Goal: Task Accomplishment & Management: Manage account settings

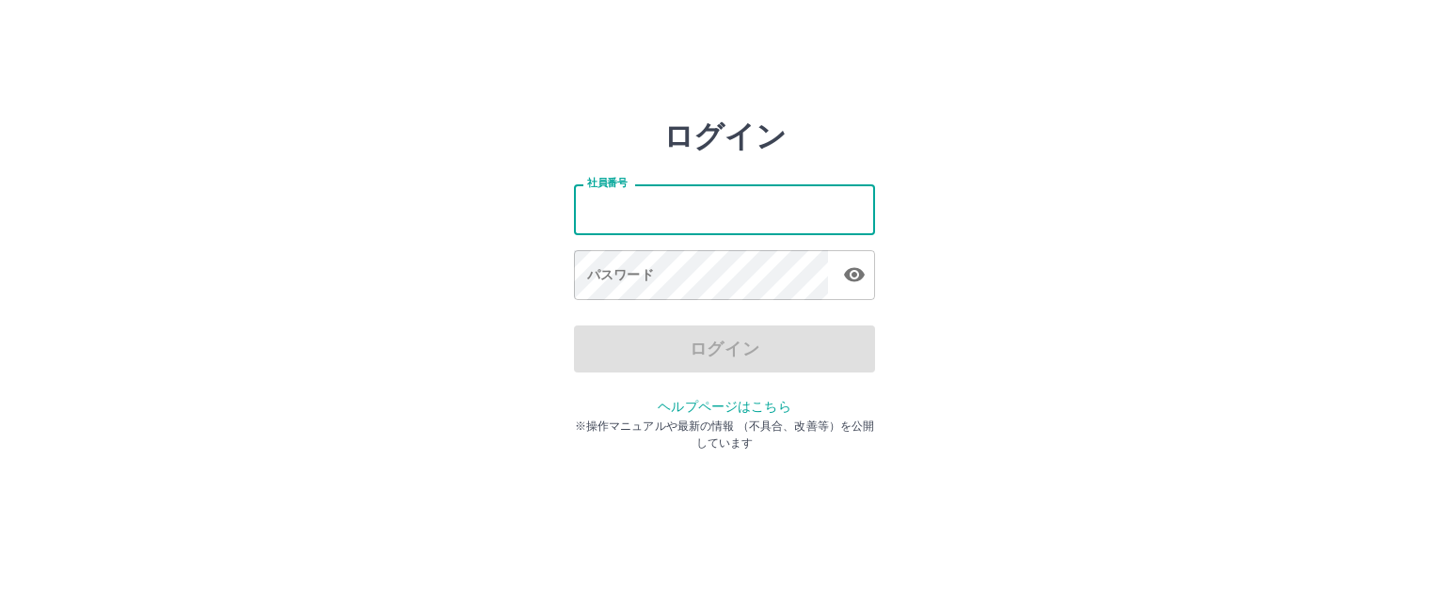
type input "*******"
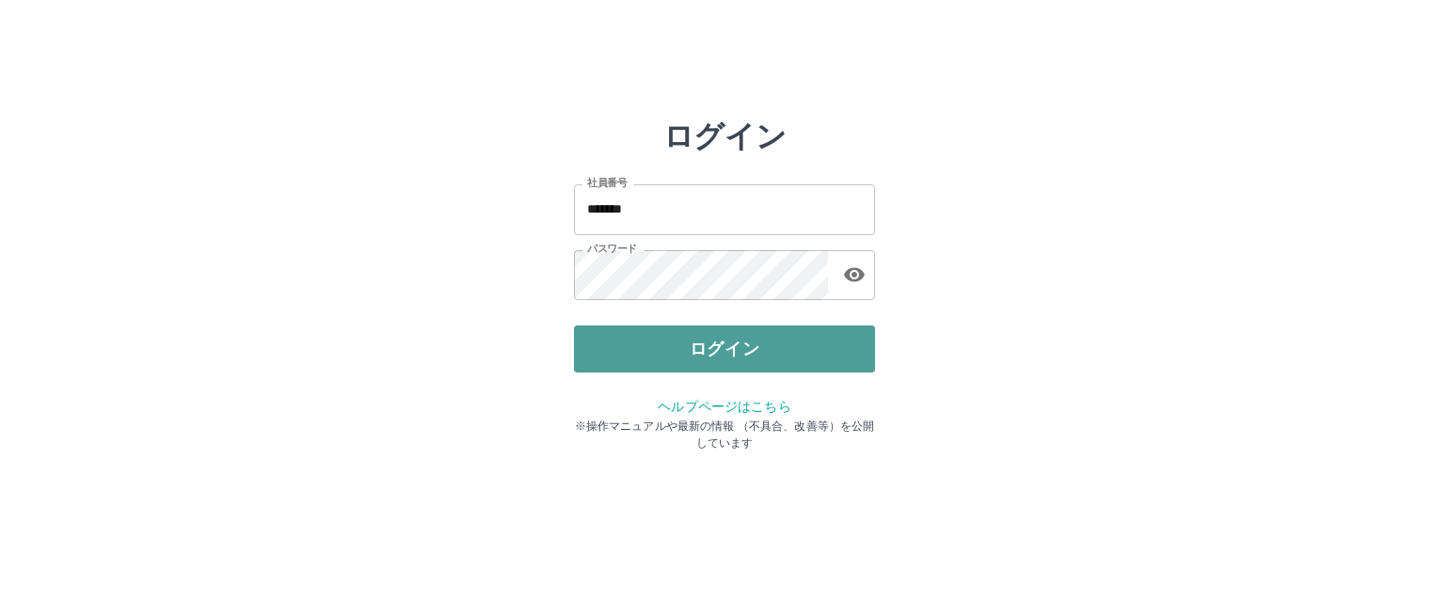
click at [612, 358] on button "ログイン" at bounding box center [724, 349] width 301 height 47
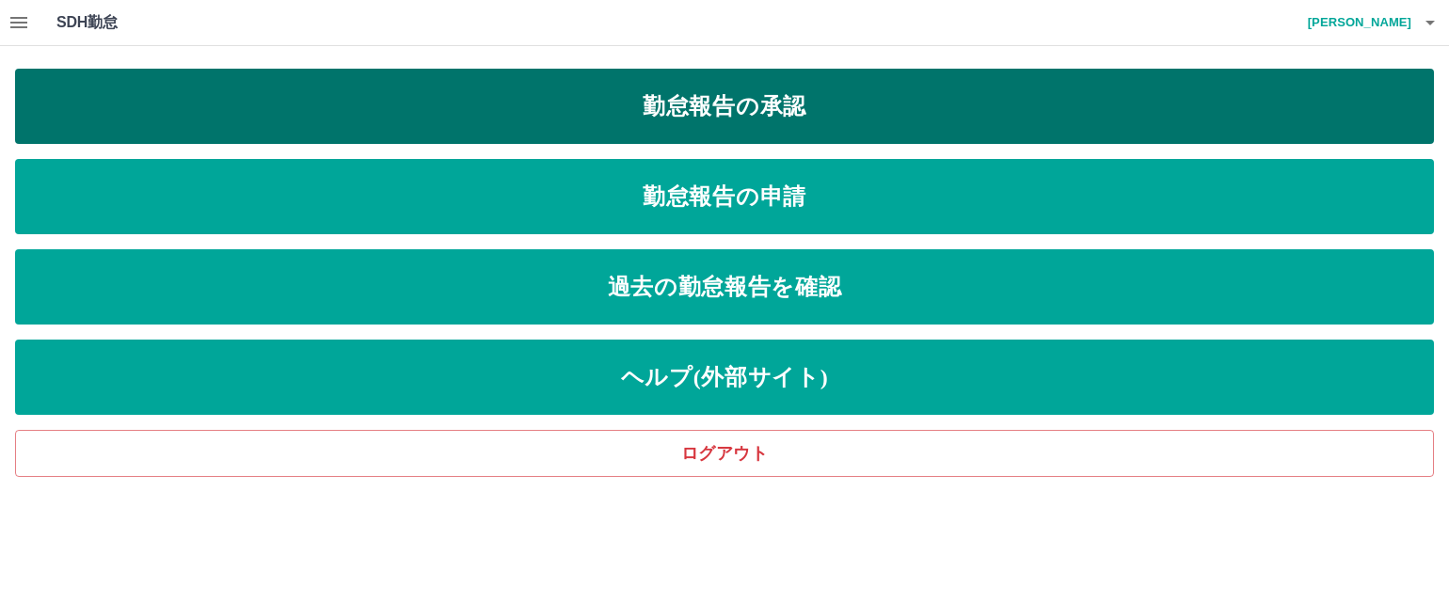
click at [694, 100] on link "勤怠報告の承認" at bounding box center [724, 106] width 1419 height 75
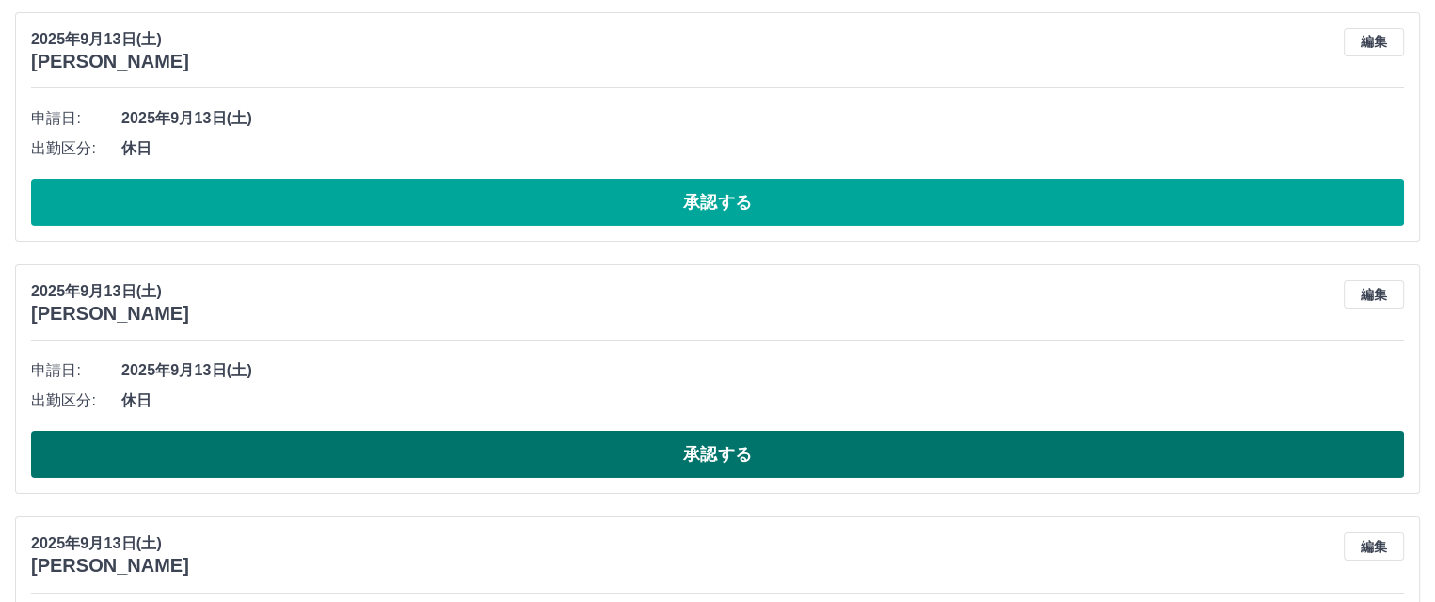
scroll to position [6596, 0]
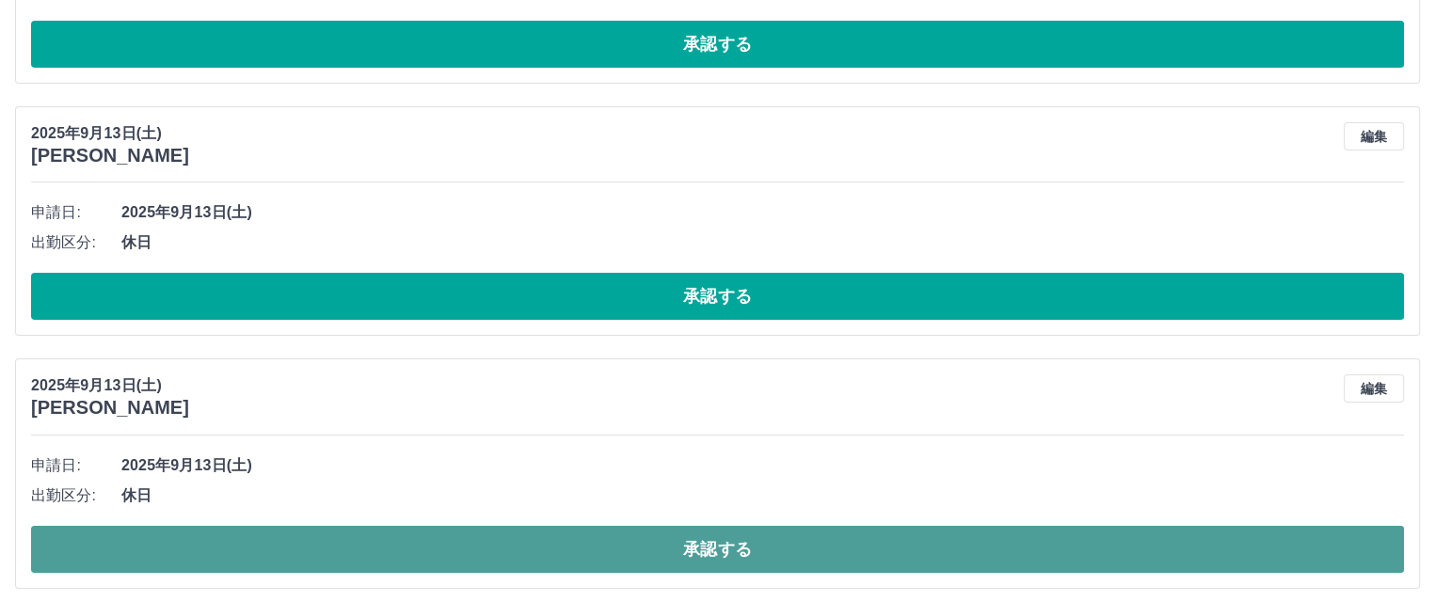
click at [437, 535] on button "承認する" at bounding box center [717, 549] width 1373 height 47
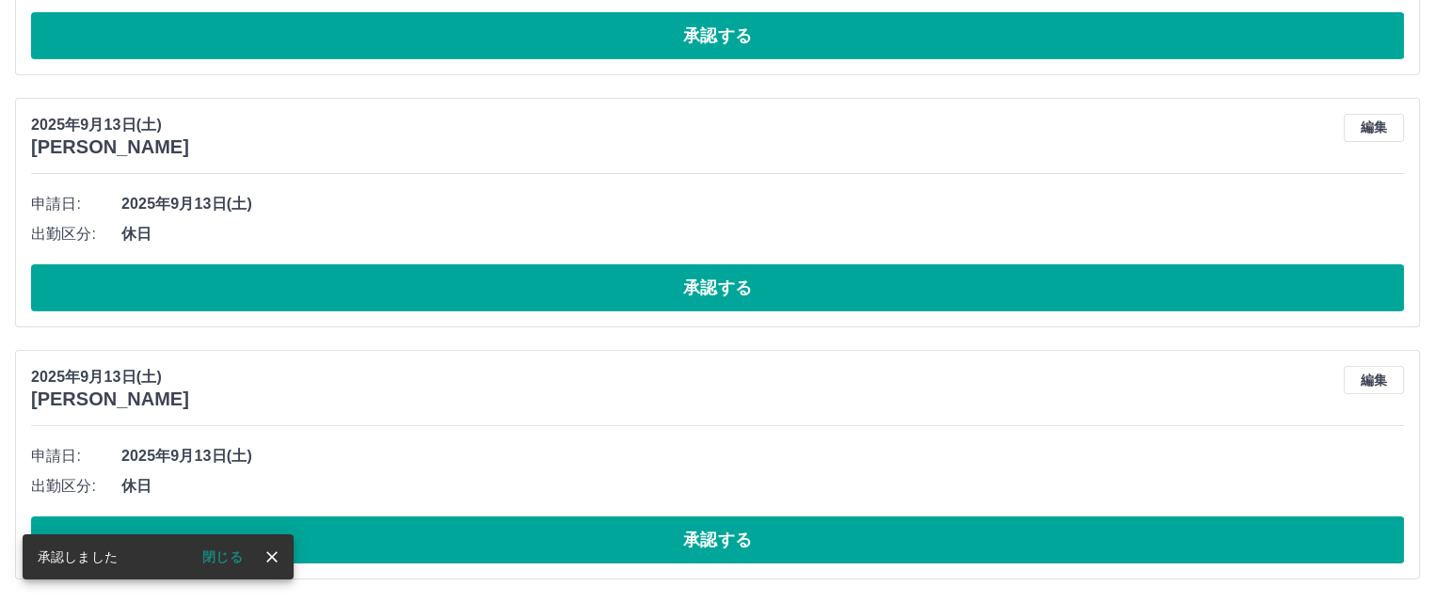
scroll to position [6344, 0]
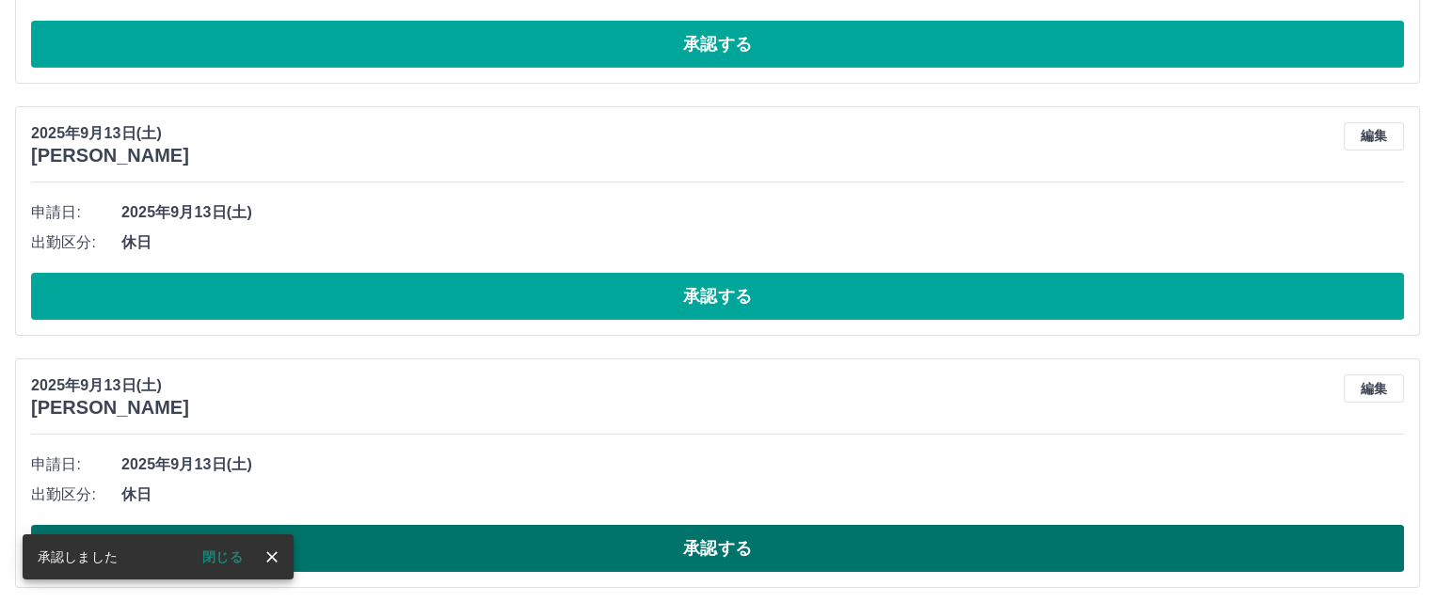
click at [499, 550] on button "承認する" at bounding box center [717, 548] width 1373 height 47
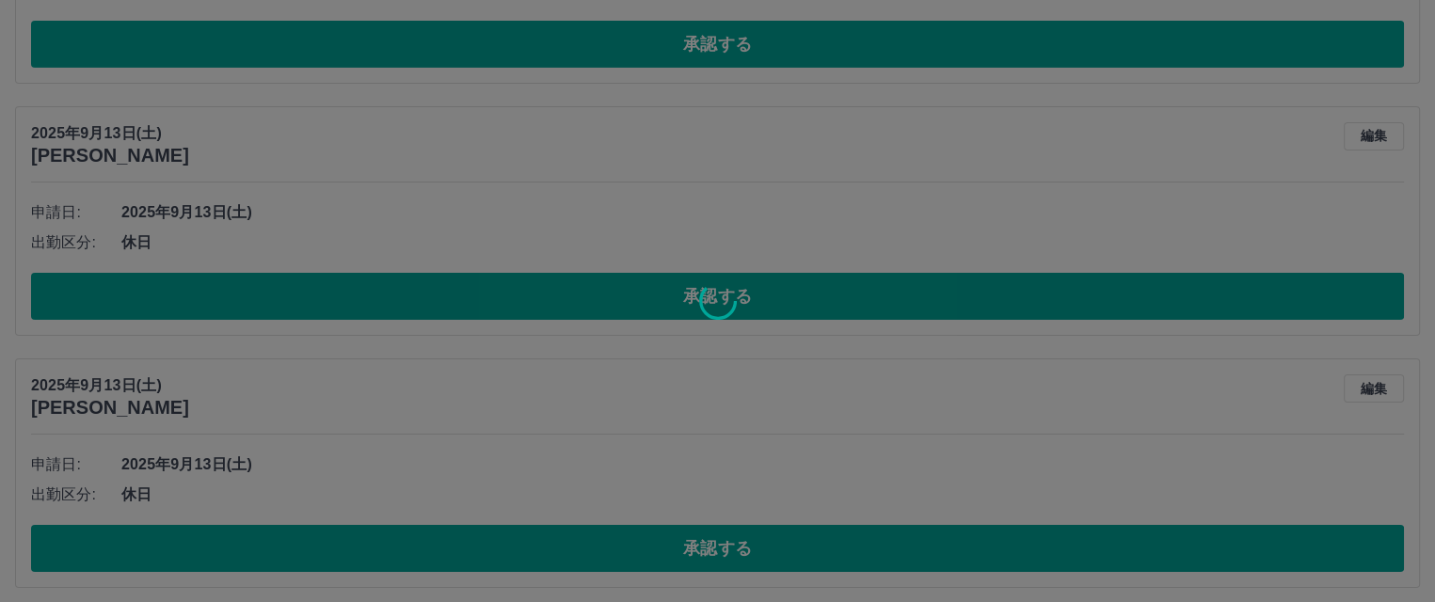
scroll to position [6091, 0]
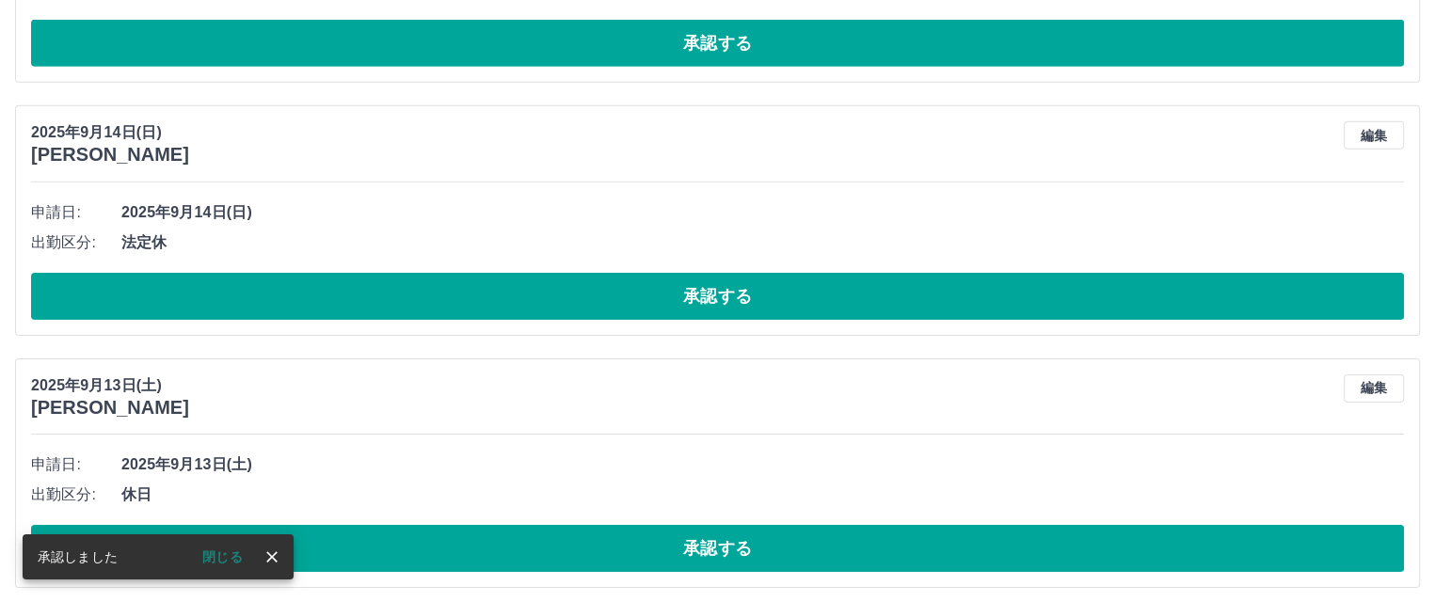
click at [463, 545] on button "承認する" at bounding box center [717, 548] width 1373 height 47
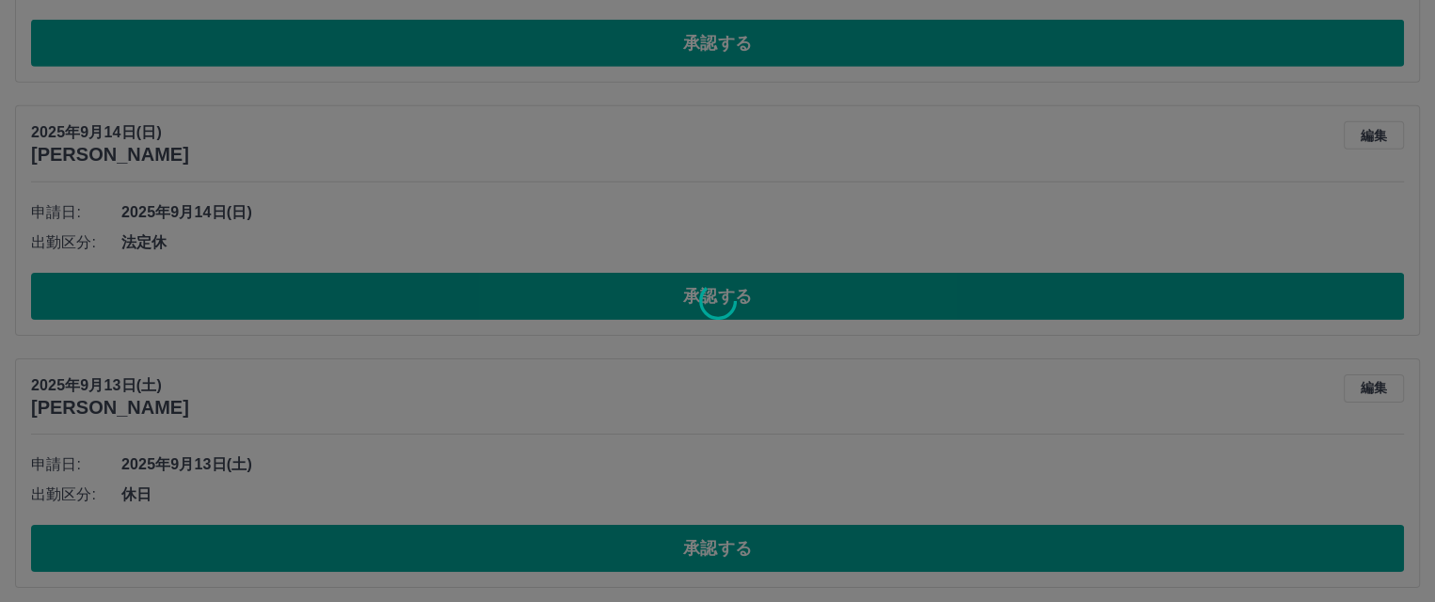
scroll to position [5839, 0]
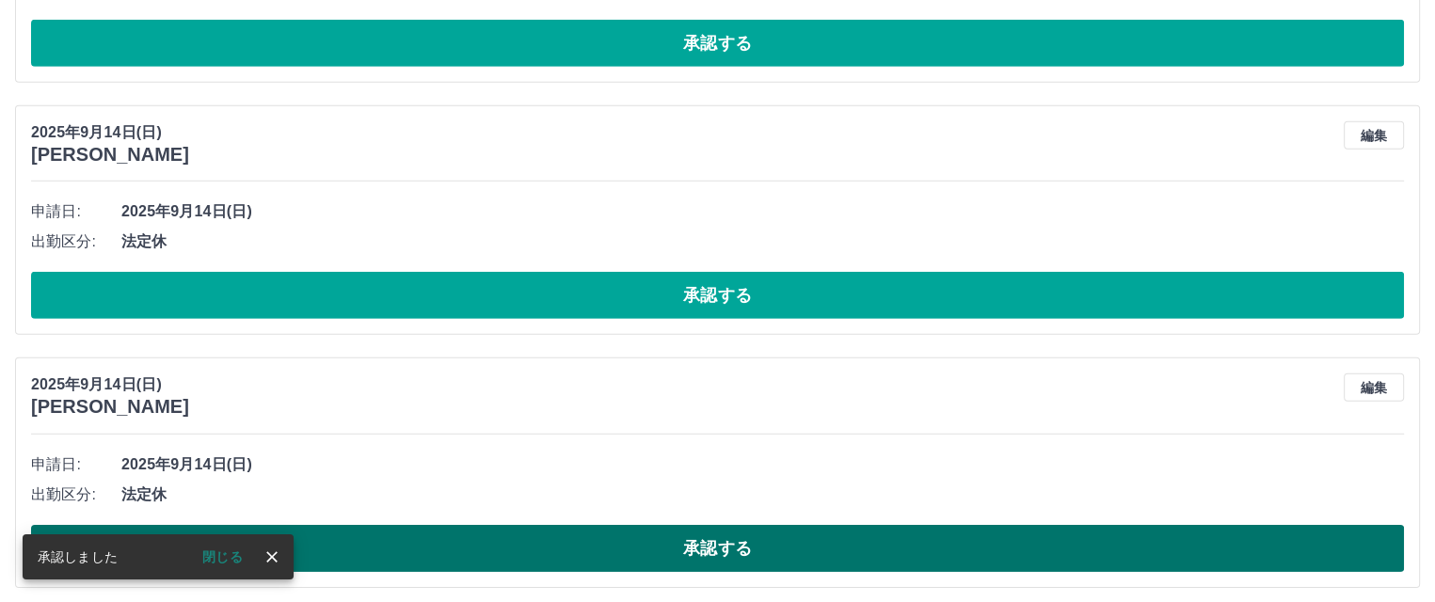
click at [478, 548] on button "承認する" at bounding box center [717, 548] width 1373 height 47
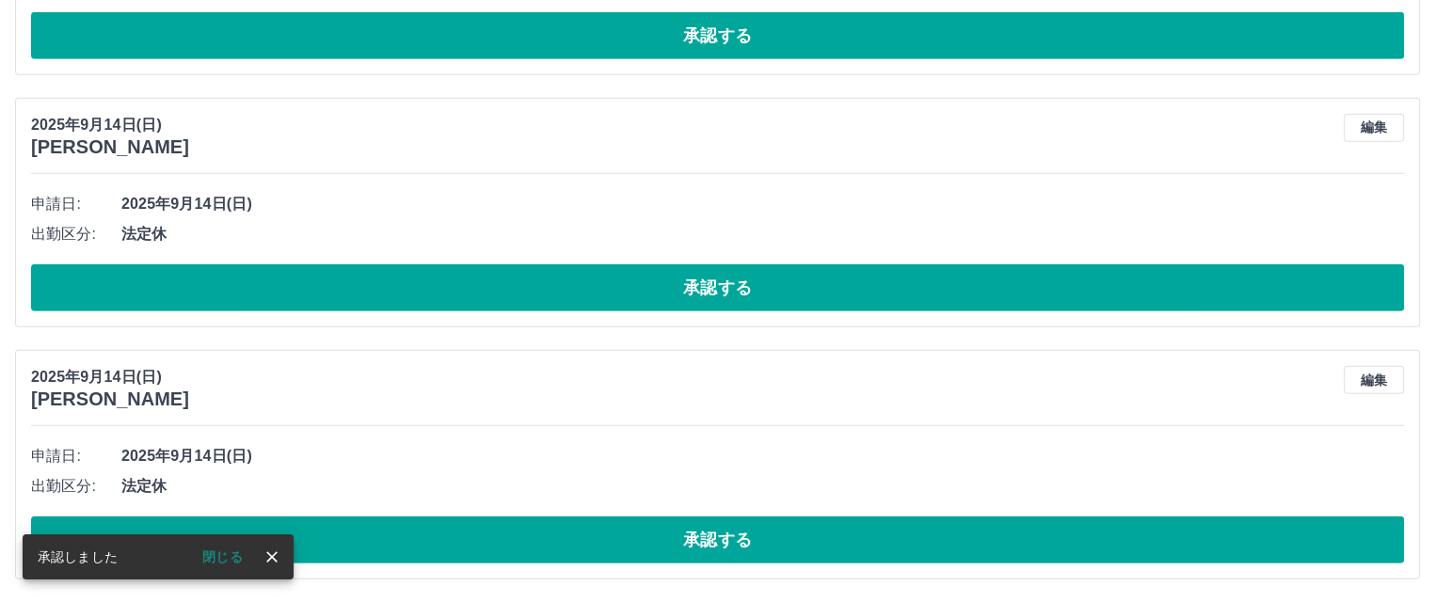
scroll to position [5588, 0]
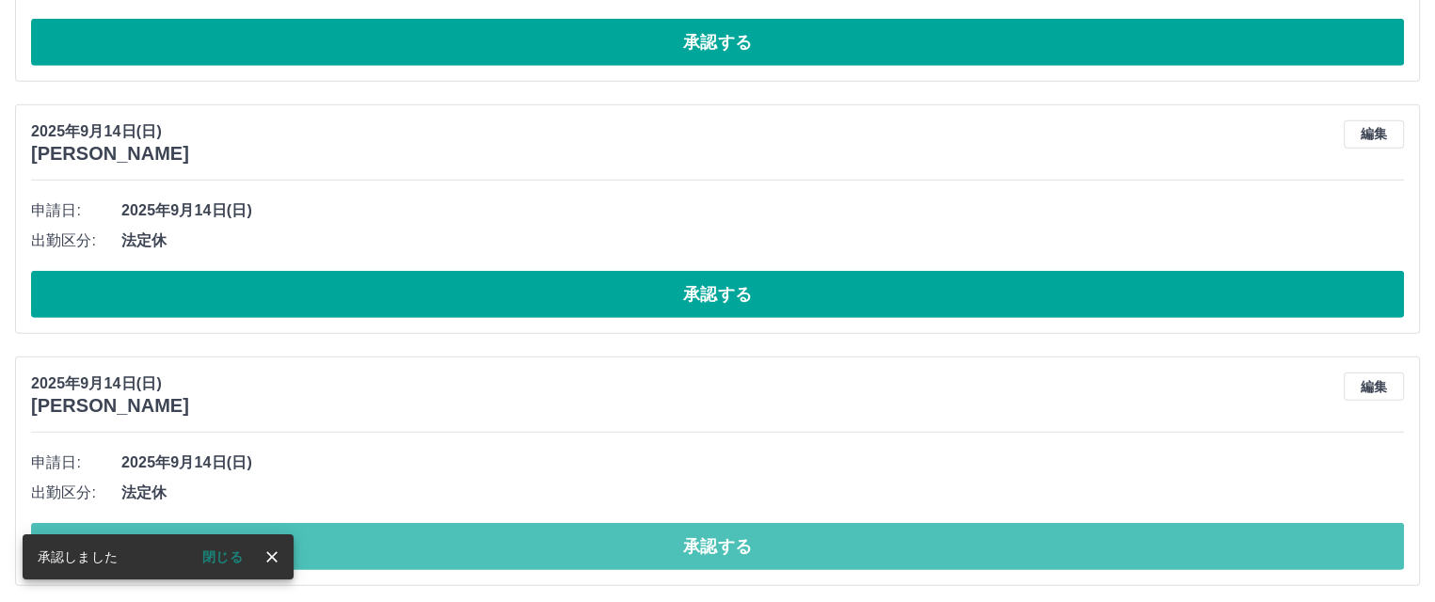
click at [487, 529] on button "承認する" at bounding box center [717, 546] width 1373 height 47
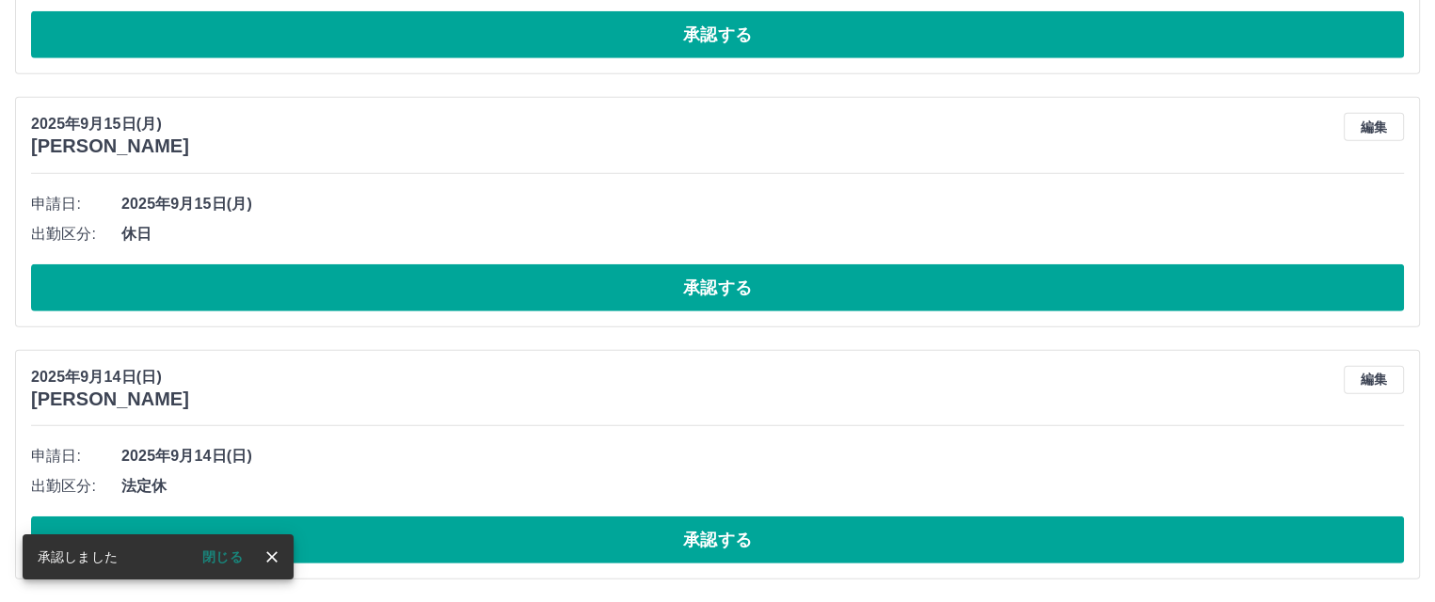
scroll to position [5336, 0]
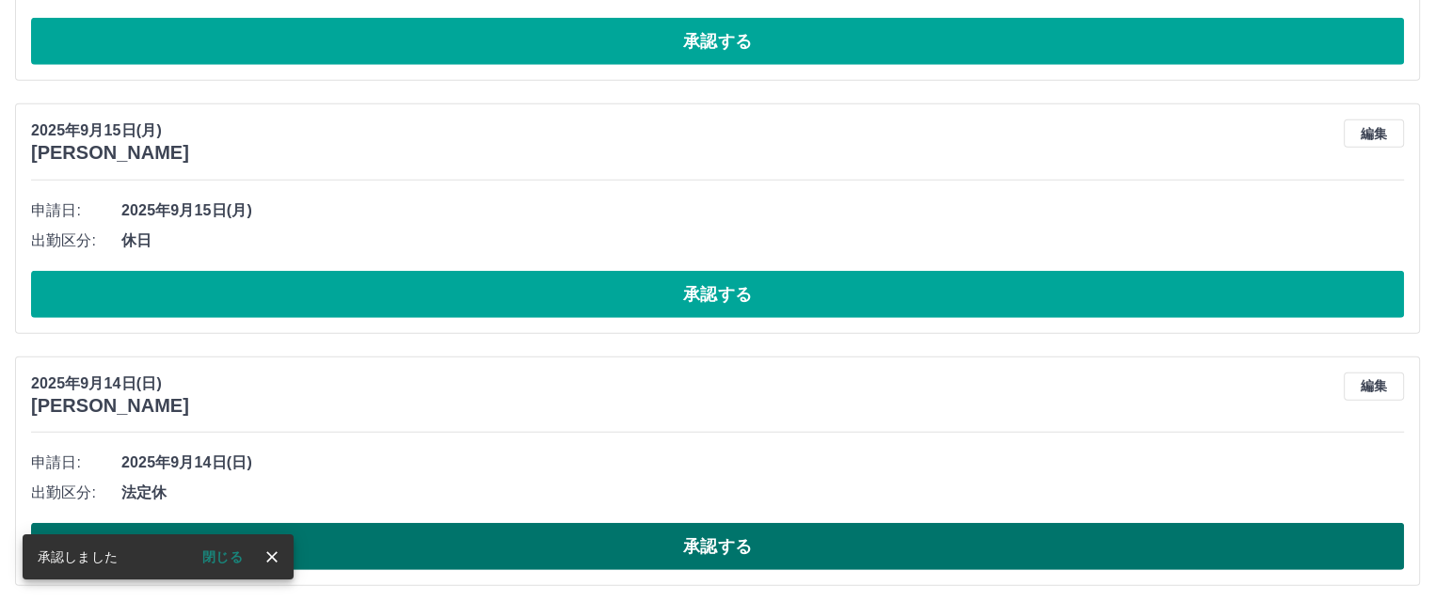
click at [454, 547] on button "承認する" at bounding box center [717, 546] width 1373 height 47
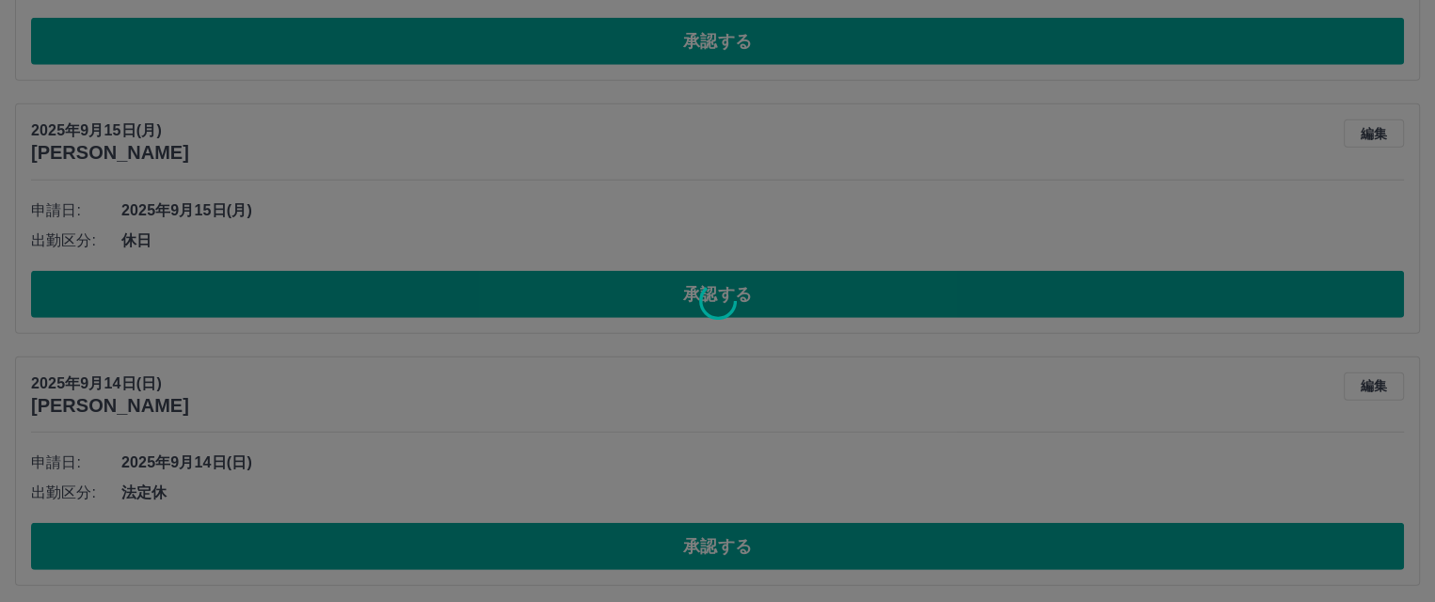
scroll to position [5083, 0]
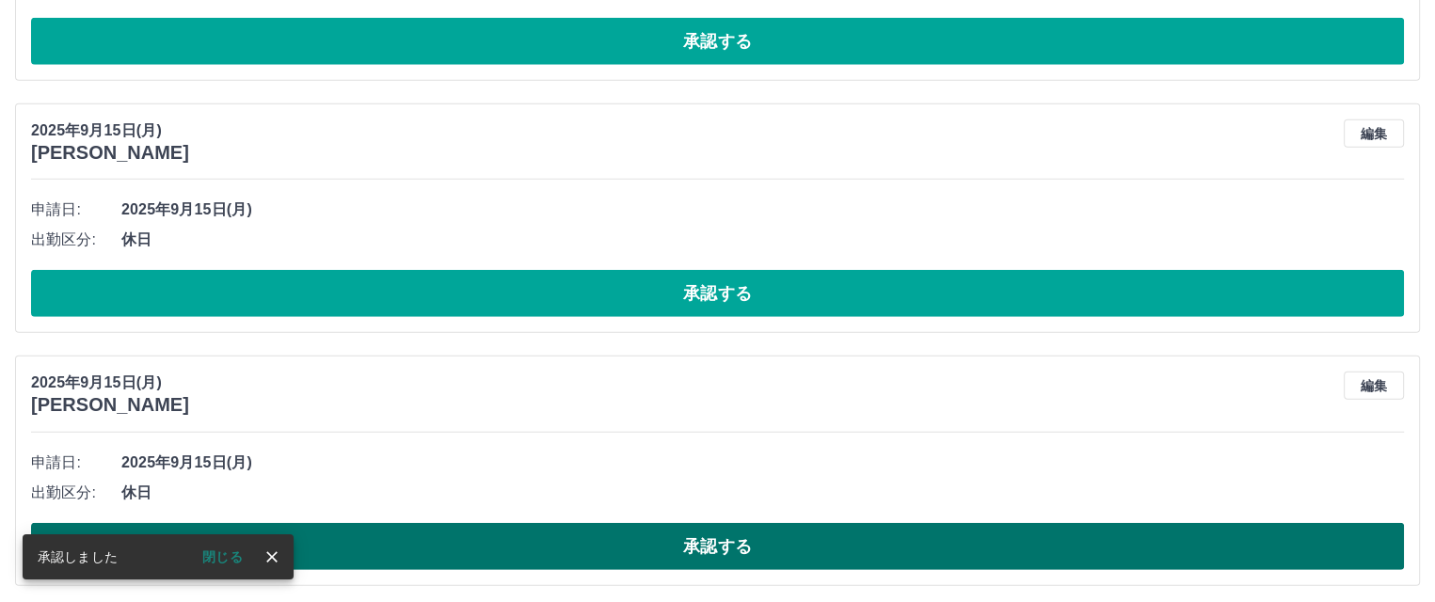
click at [474, 545] on button "承認する" at bounding box center [717, 546] width 1373 height 47
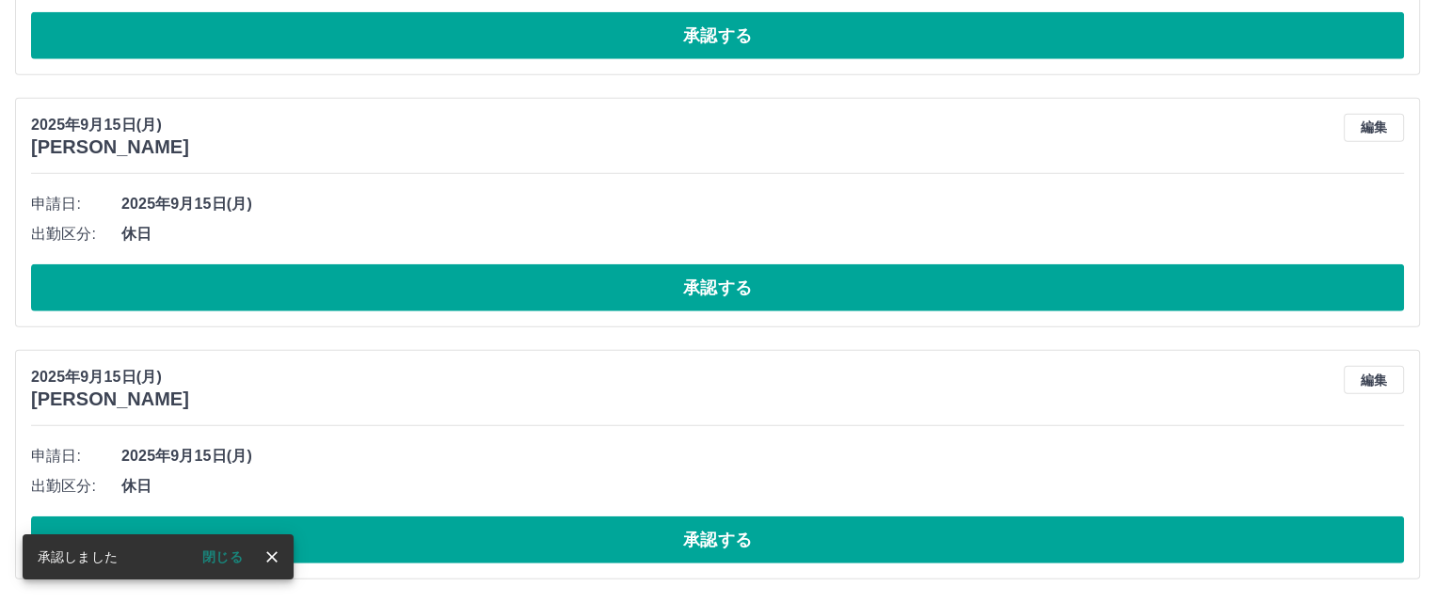
scroll to position [4832, 0]
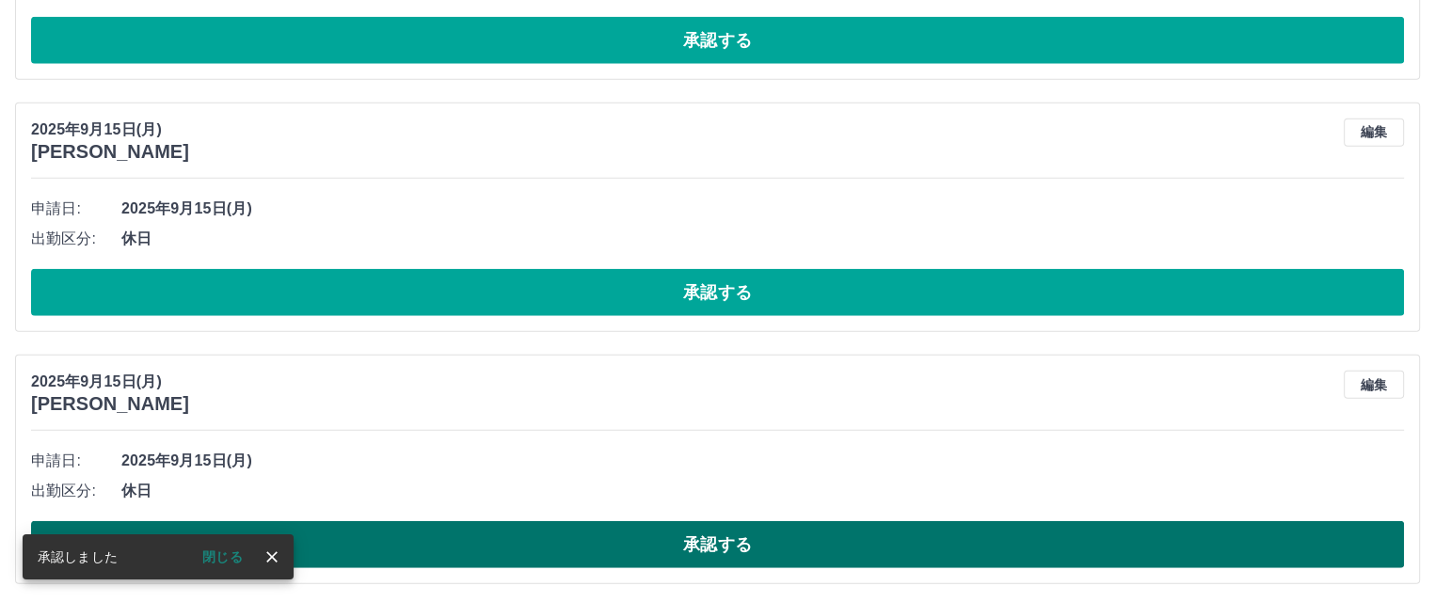
click at [465, 541] on button "承認する" at bounding box center [717, 544] width 1373 height 47
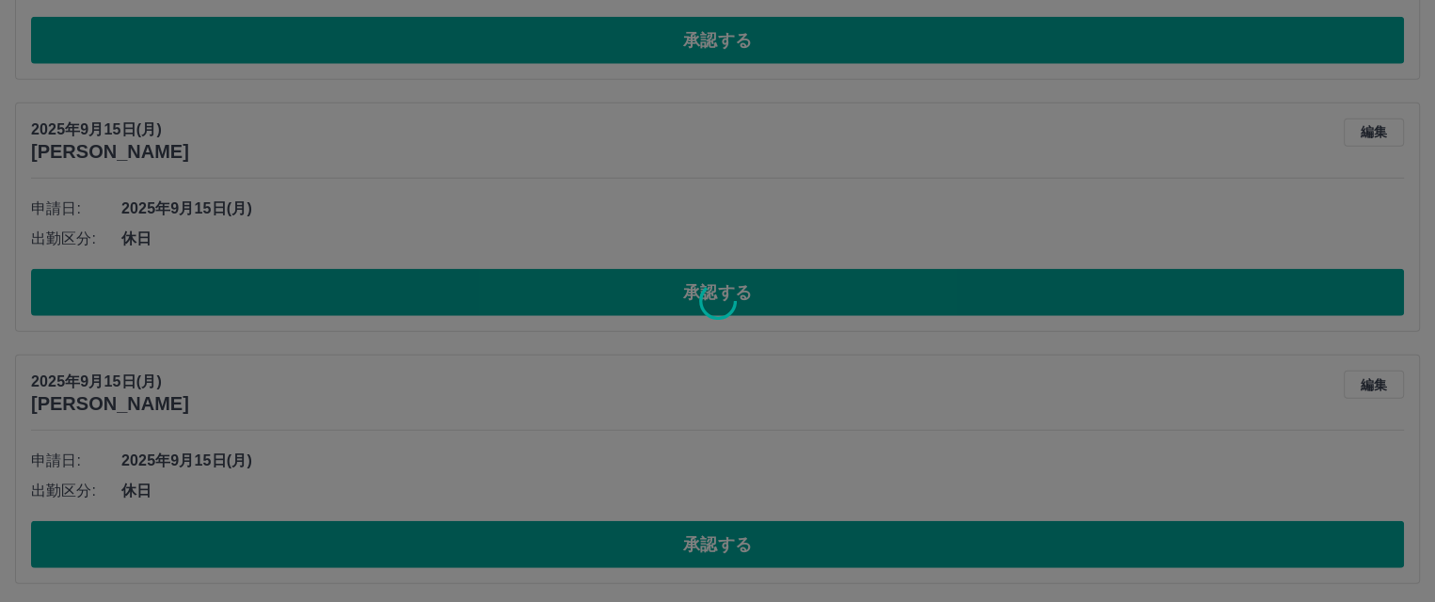
scroll to position [4580, 0]
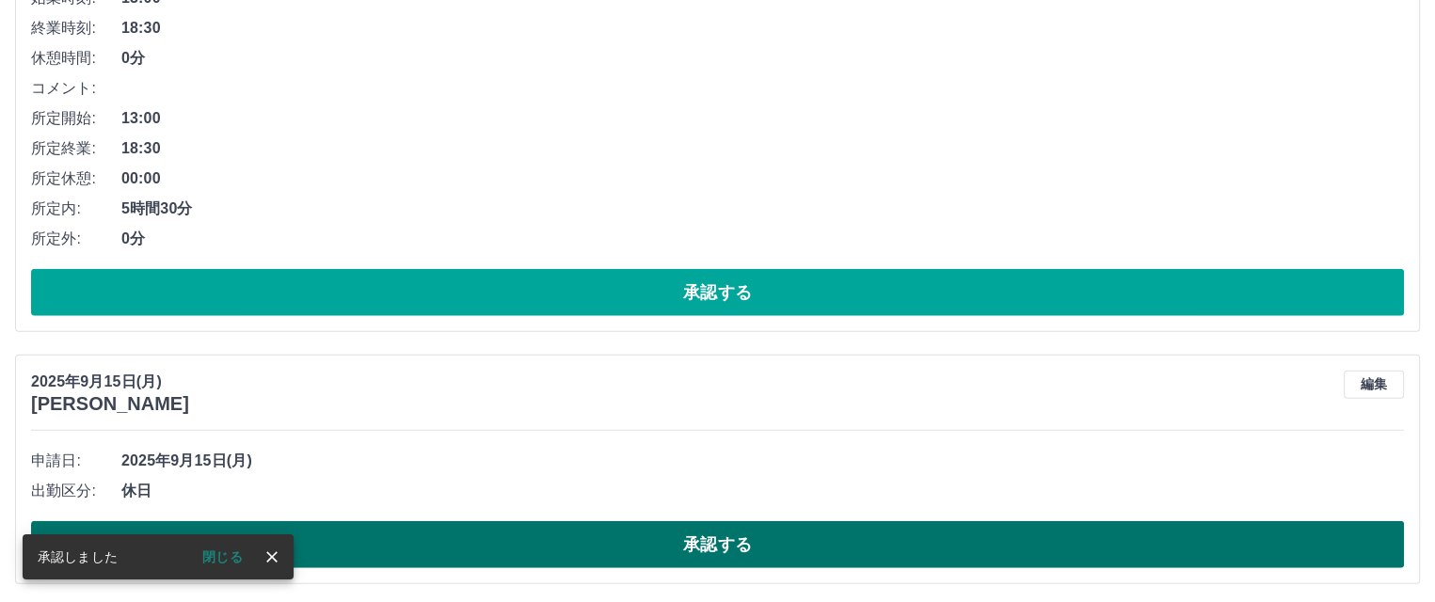
click at [444, 539] on button "承認する" at bounding box center [717, 544] width 1373 height 47
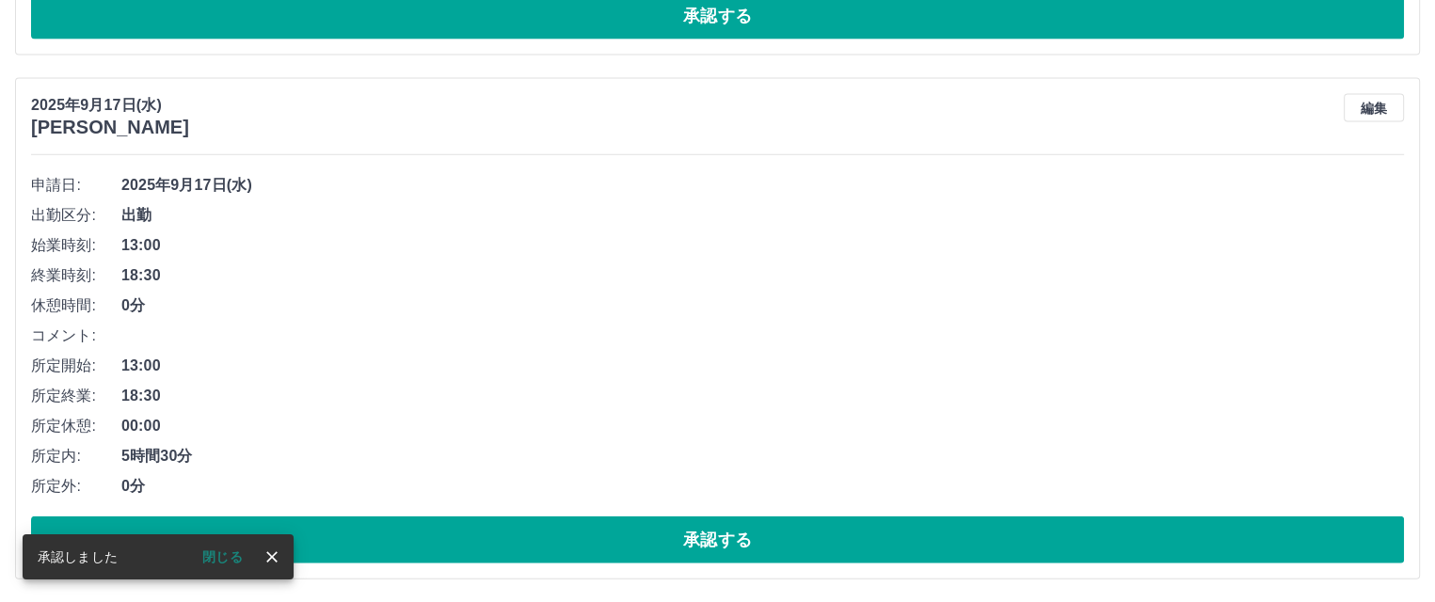
scroll to position [4328, 0]
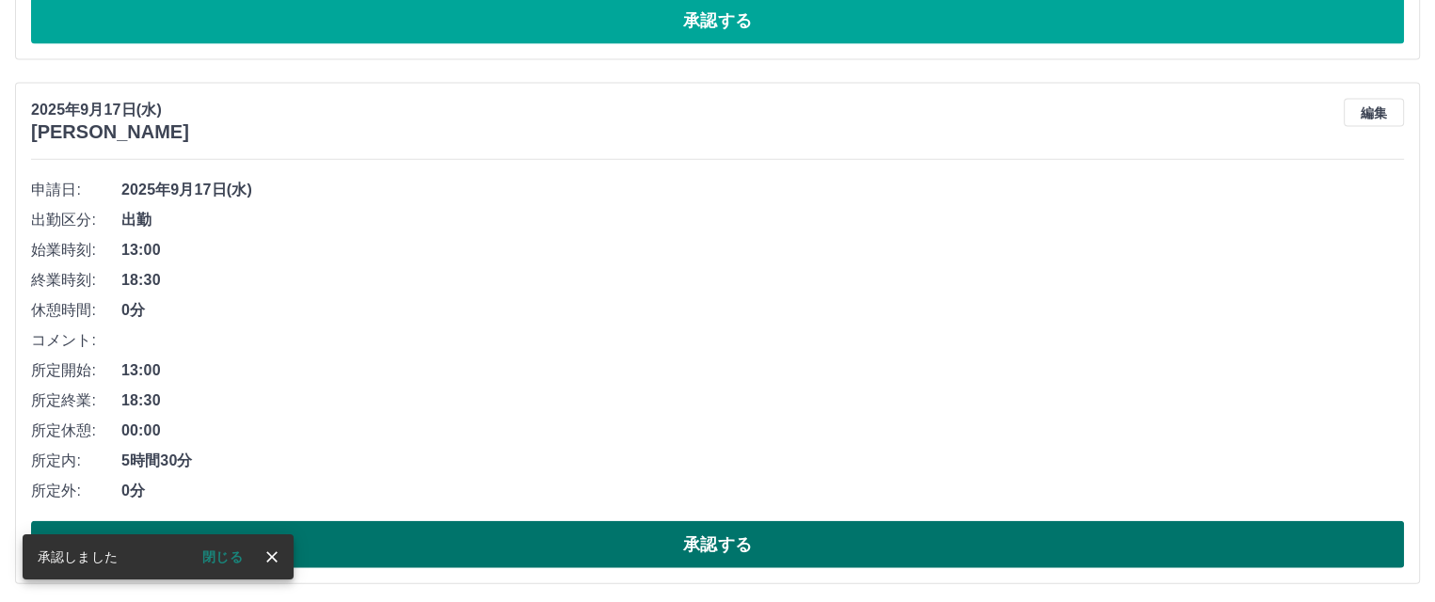
click at [369, 543] on button "承認する" at bounding box center [717, 544] width 1373 height 47
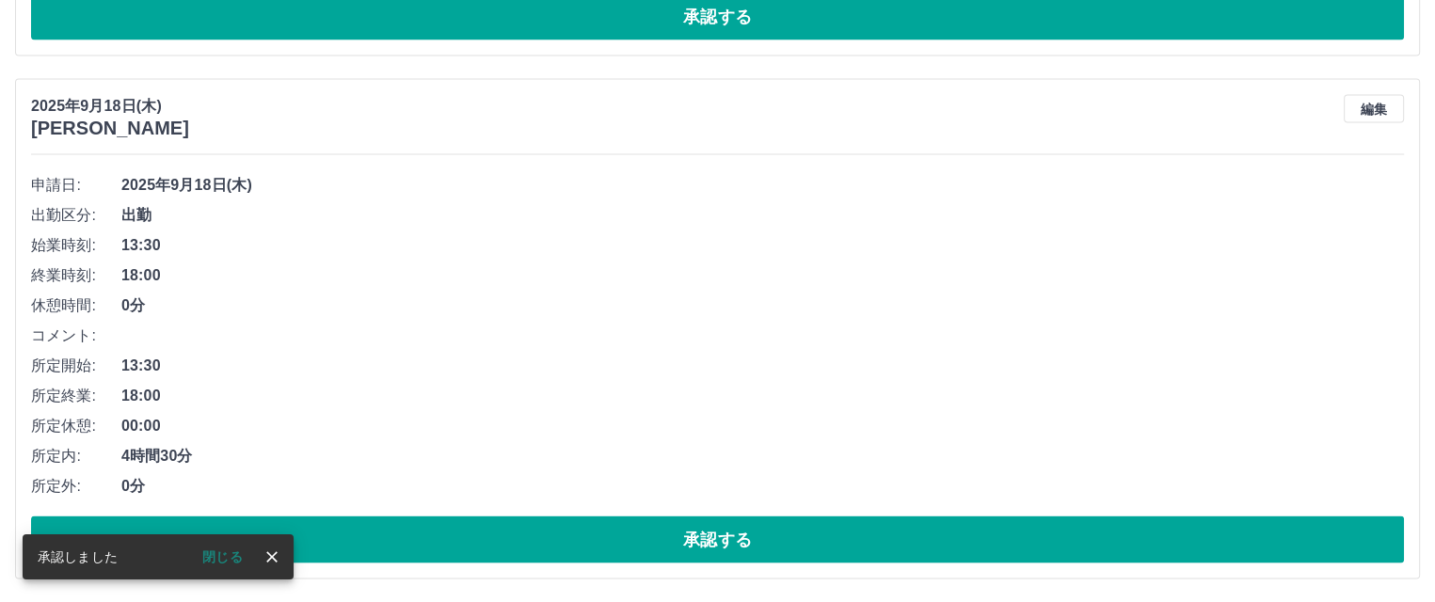
scroll to position [3805, 0]
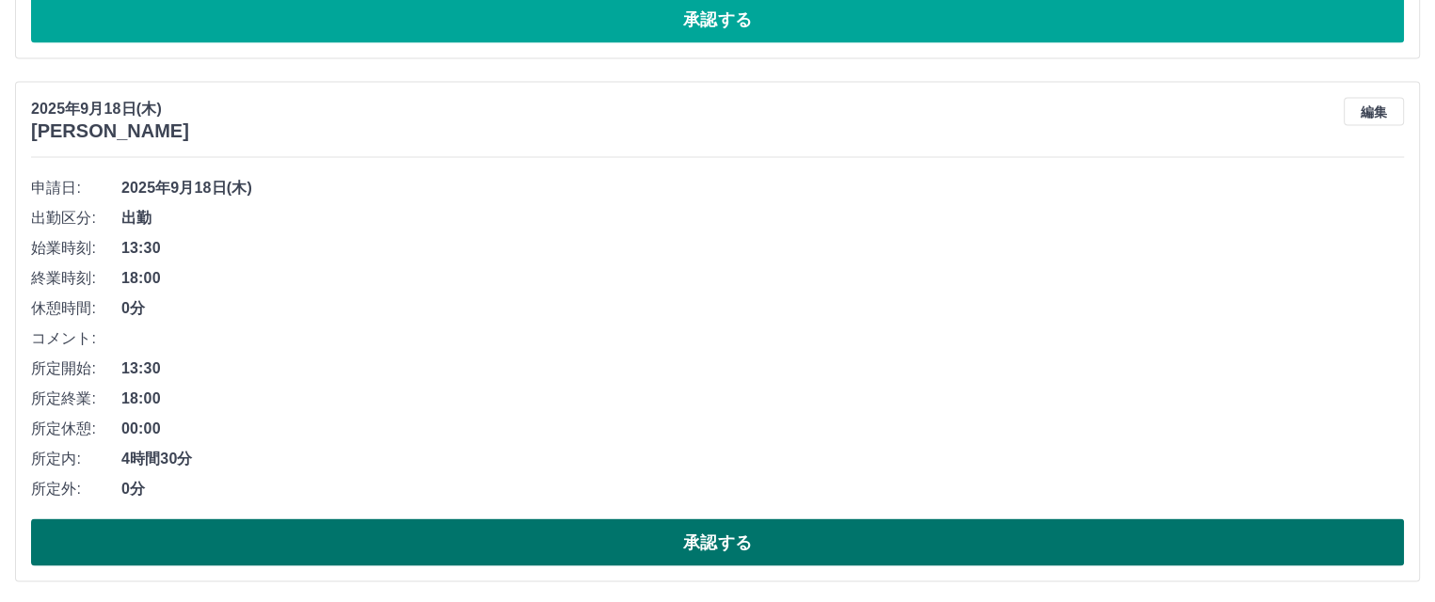
drag, startPoint x: 276, startPoint y: 542, endPoint x: 255, endPoint y: 529, distance: 24.5
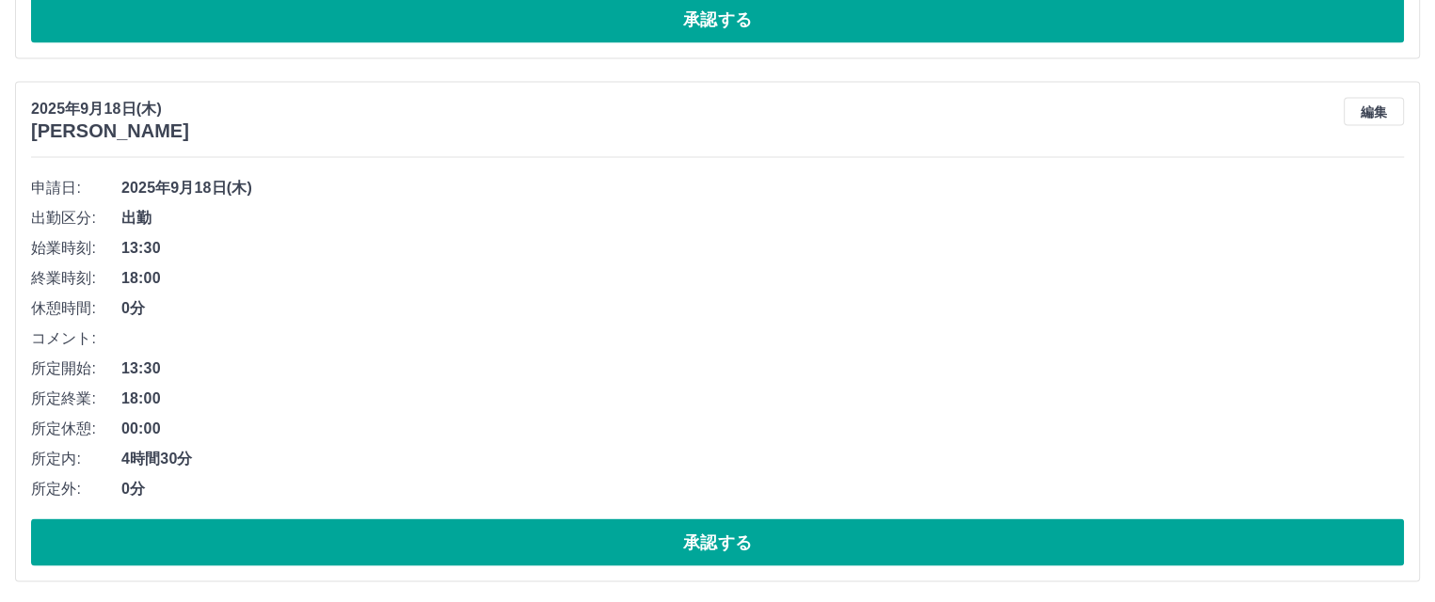
click at [276, 540] on button "承認する" at bounding box center [717, 543] width 1373 height 47
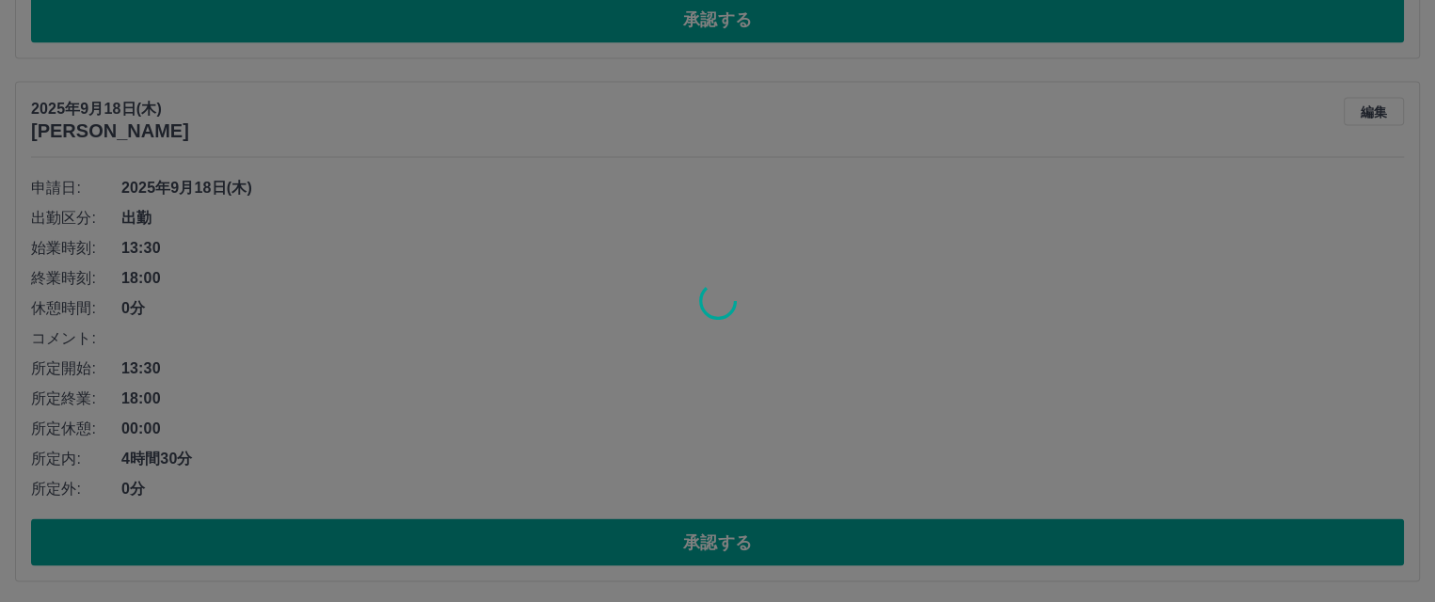
scroll to position [3282, 0]
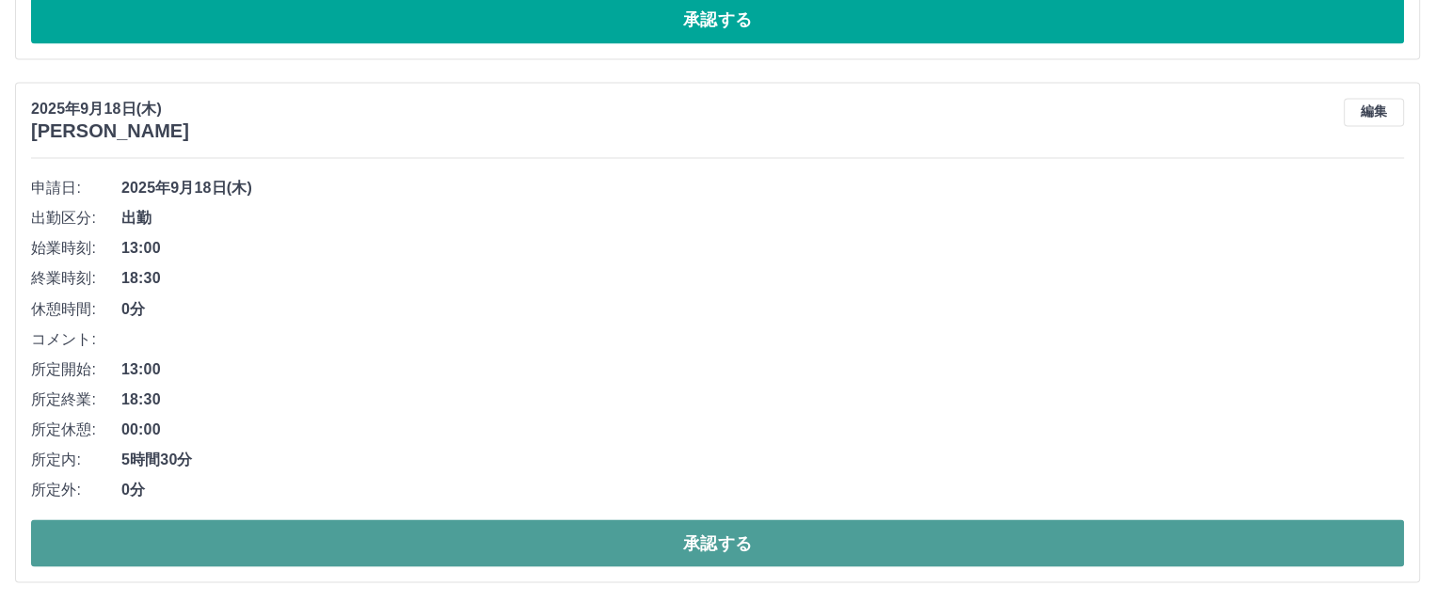
drag, startPoint x: 259, startPoint y: 537, endPoint x: 235, endPoint y: 507, distance: 38.2
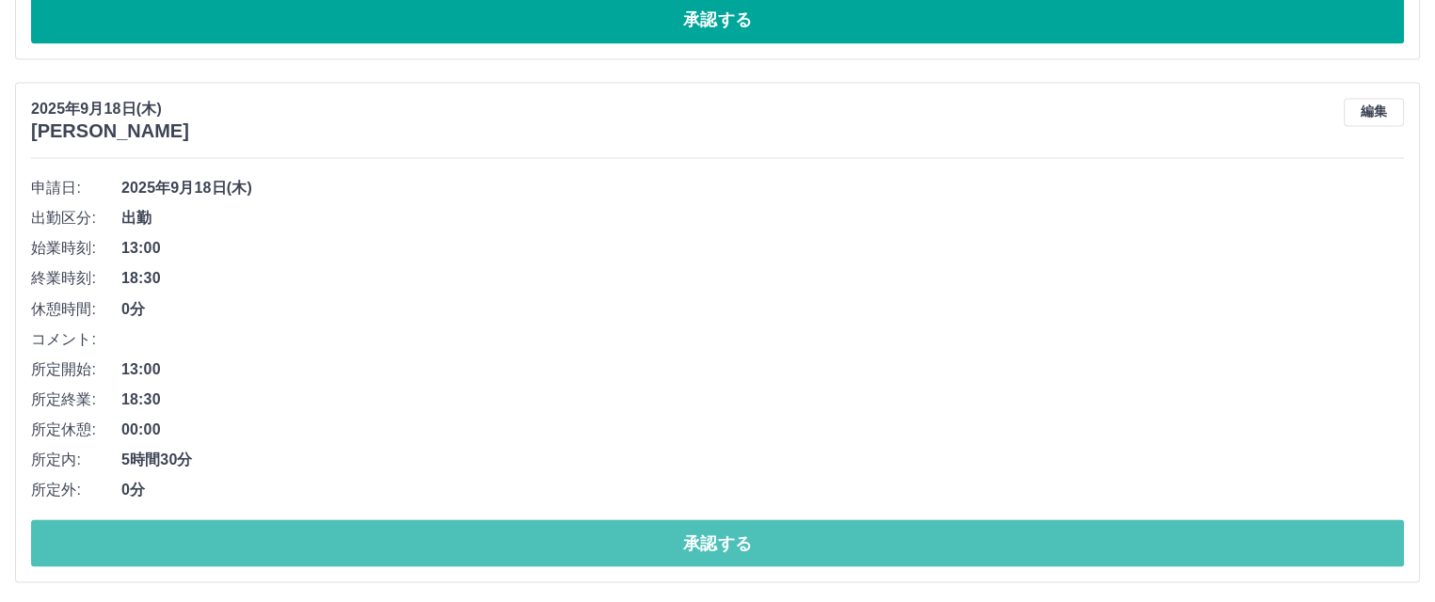
click at [259, 536] on button "承認する" at bounding box center [717, 543] width 1373 height 47
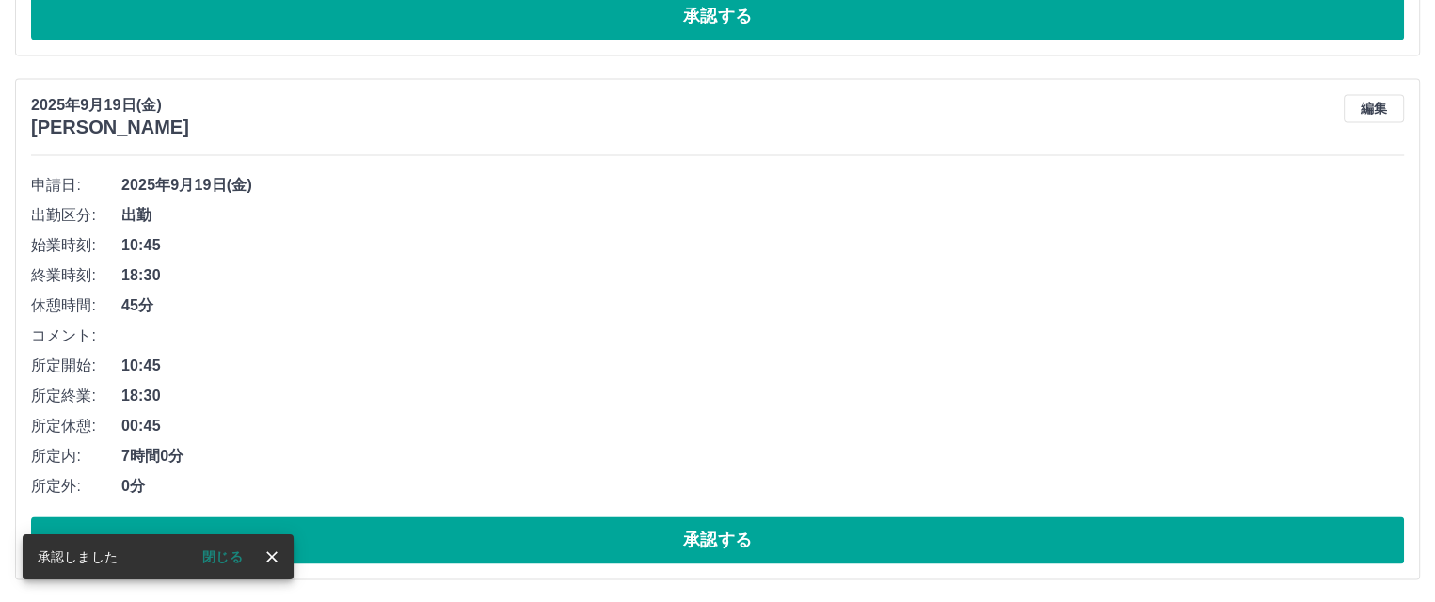
scroll to position [2759, 0]
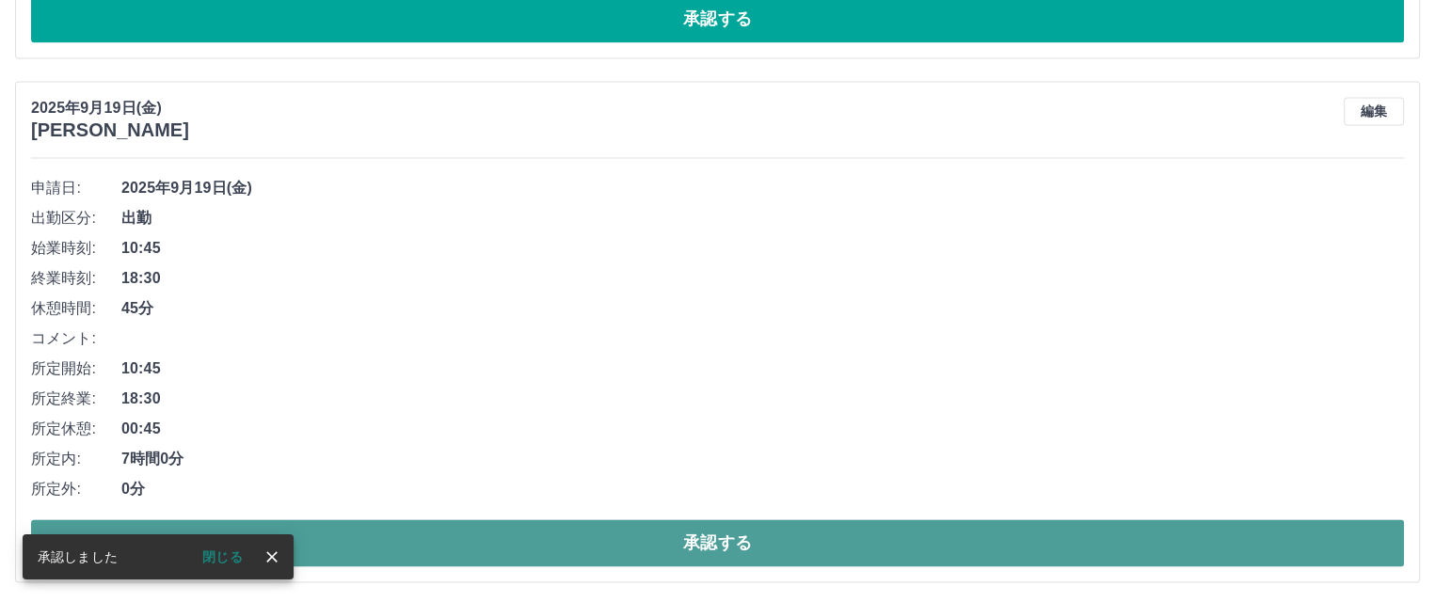
click at [446, 546] on button "承認する" at bounding box center [717, 543] width 1373 height 47
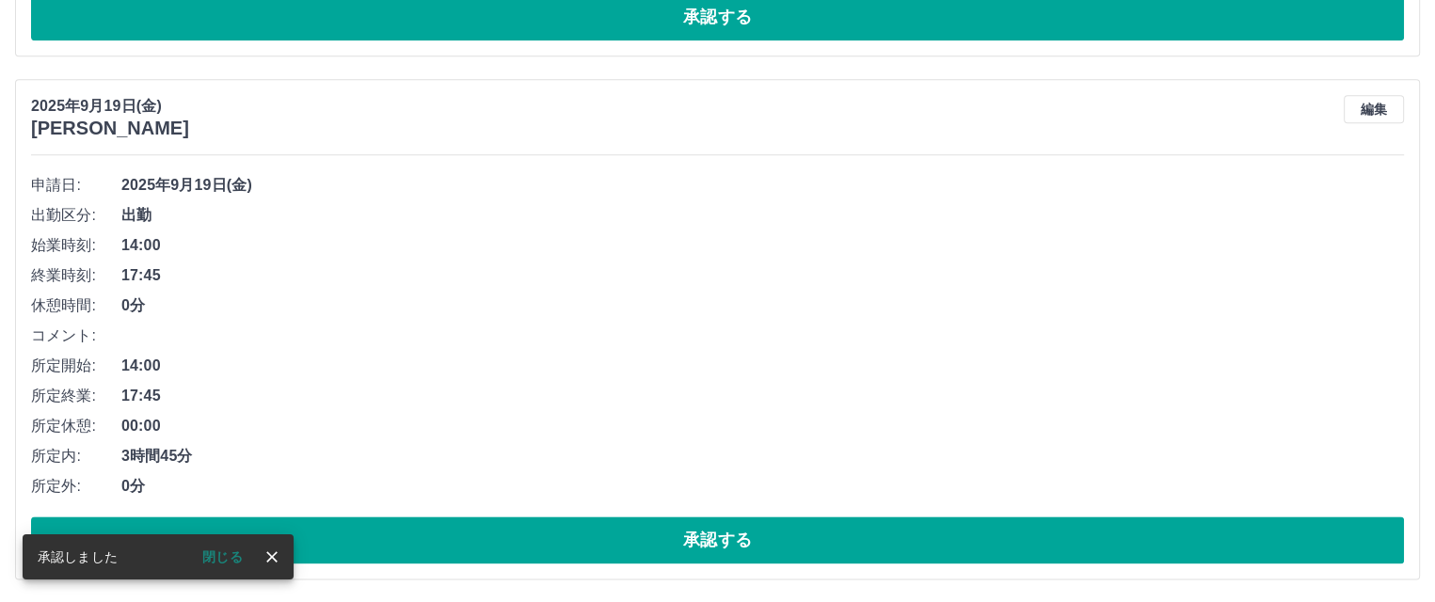
scroll to position [2236, 0]
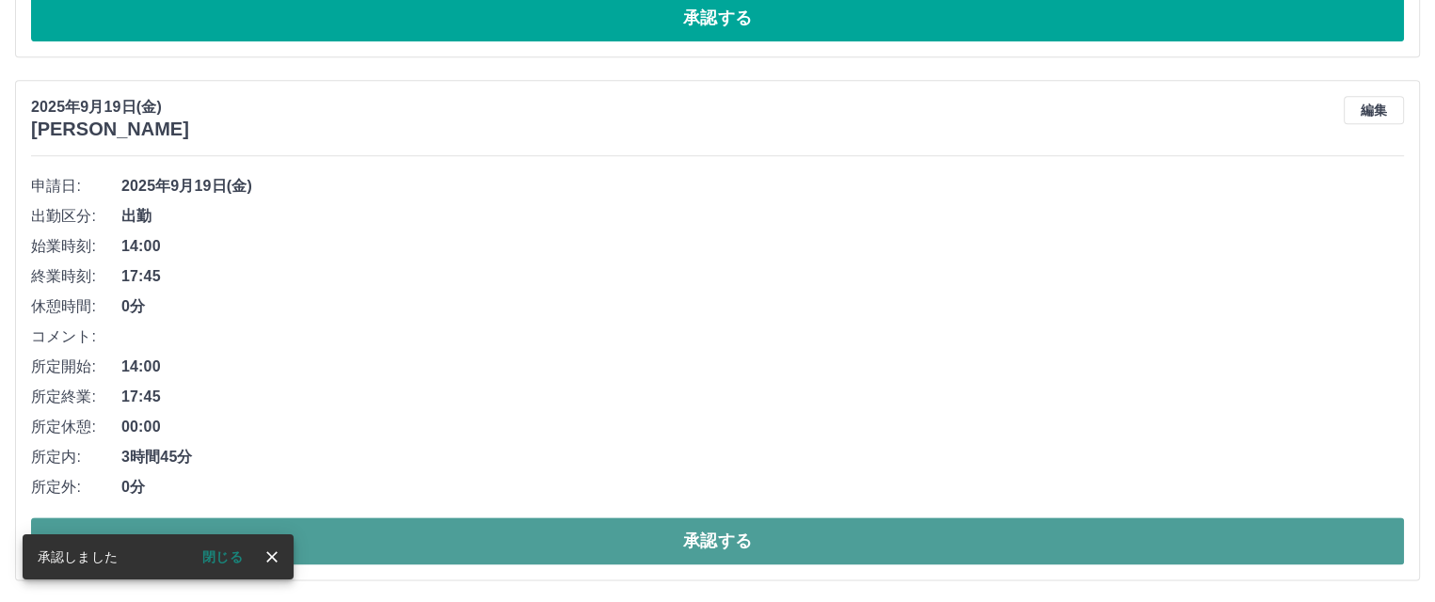
click at [535, 541] on button "承認する" at bounding box center [717, 541] width 1373 height 47
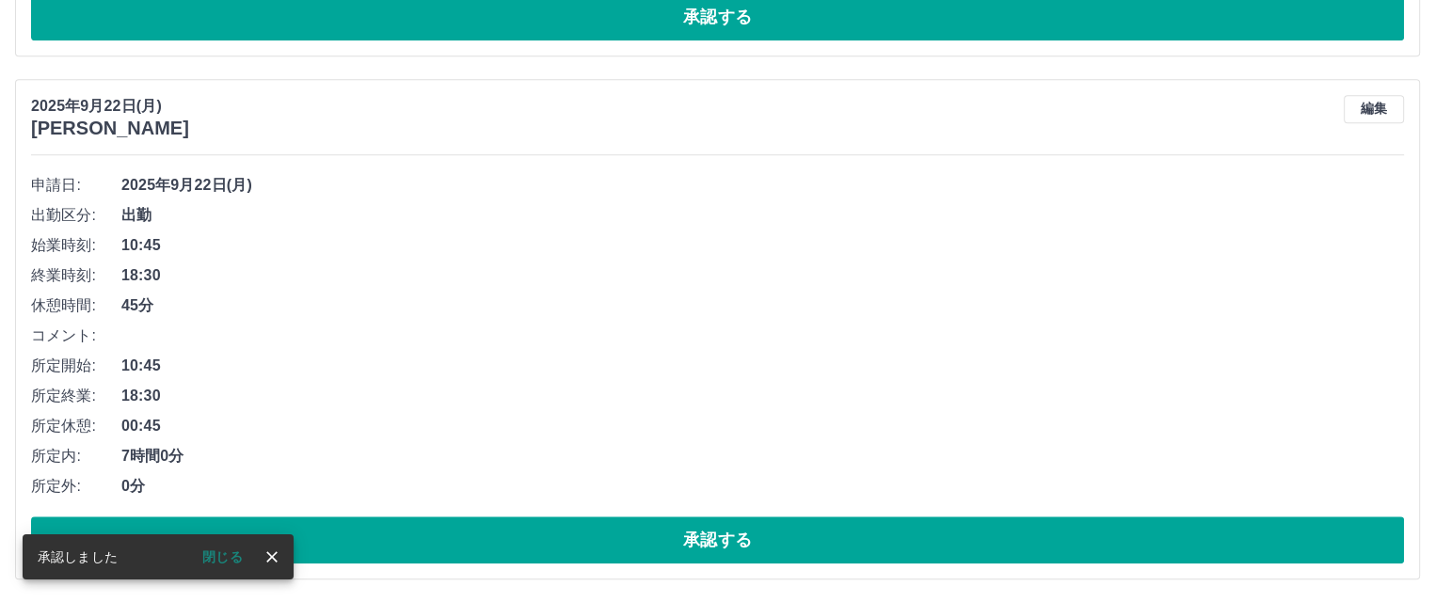
scroll to position [1713, 0]
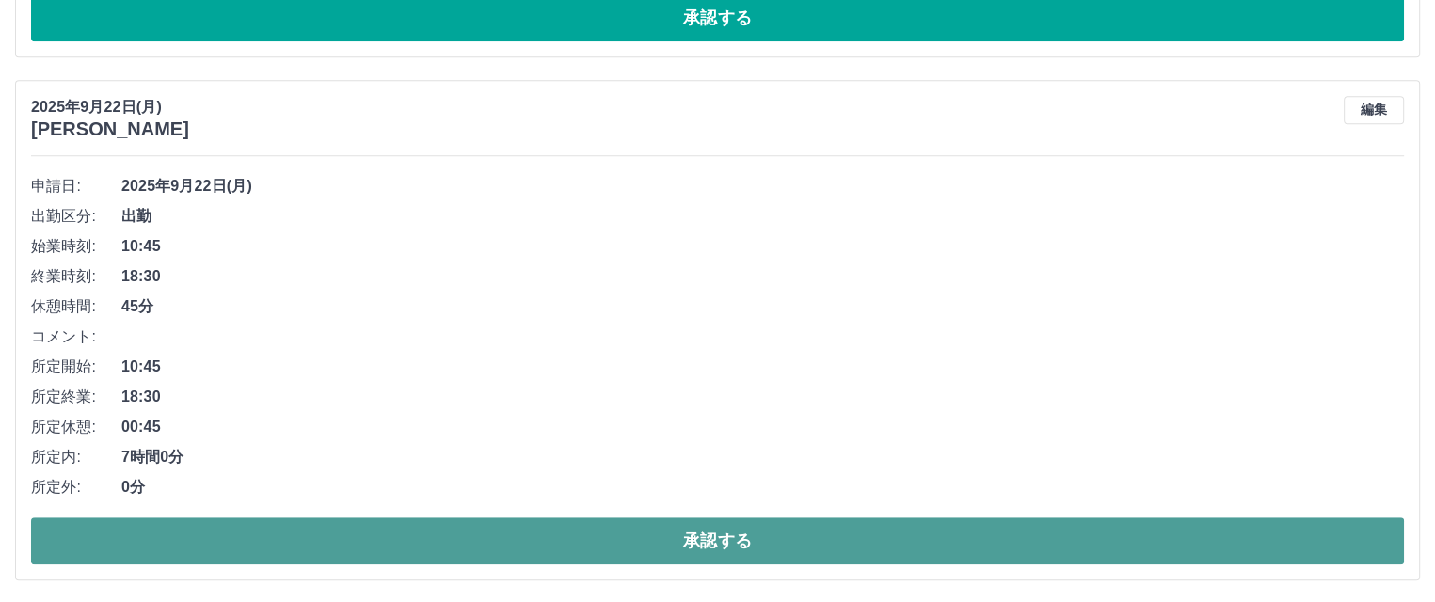
click at [404, 541] on button "承認する" at bounding box center [717, 541] width 1373 height 47
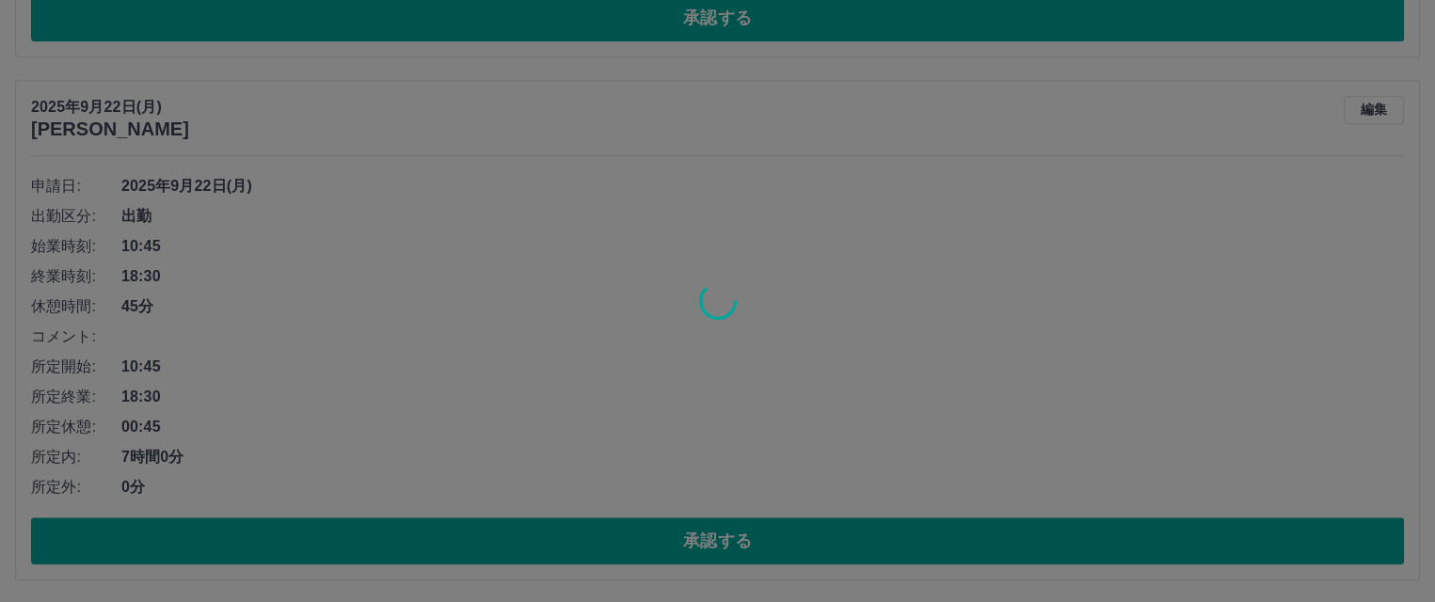
scroll to position [1190, 0]
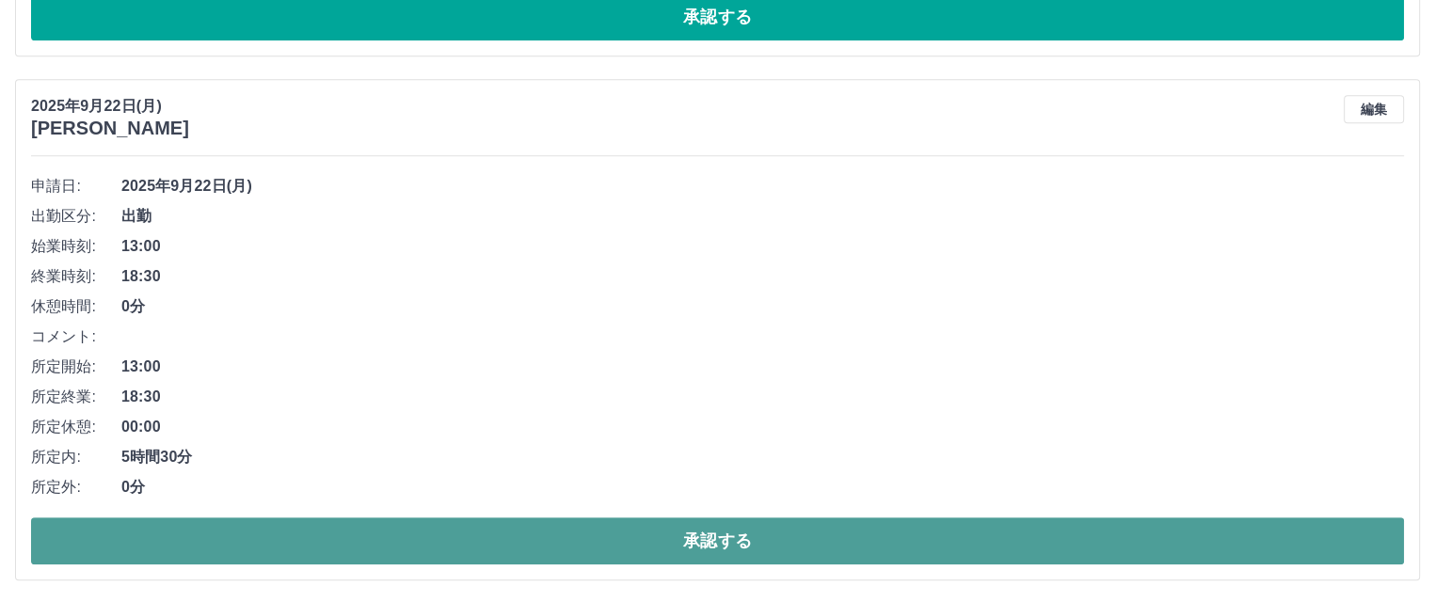
click at [566, 540] on button "承認する" at bounding box center [717, 541] width 1373 height 47
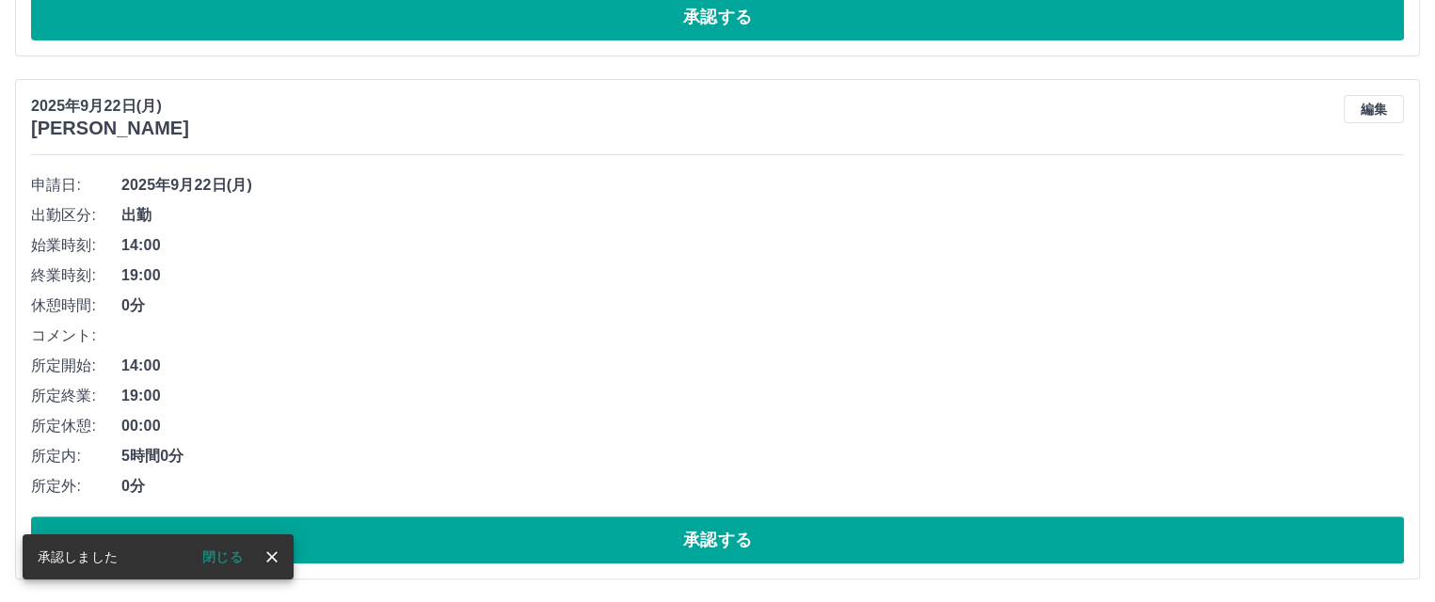
scroll to position [666, 0]
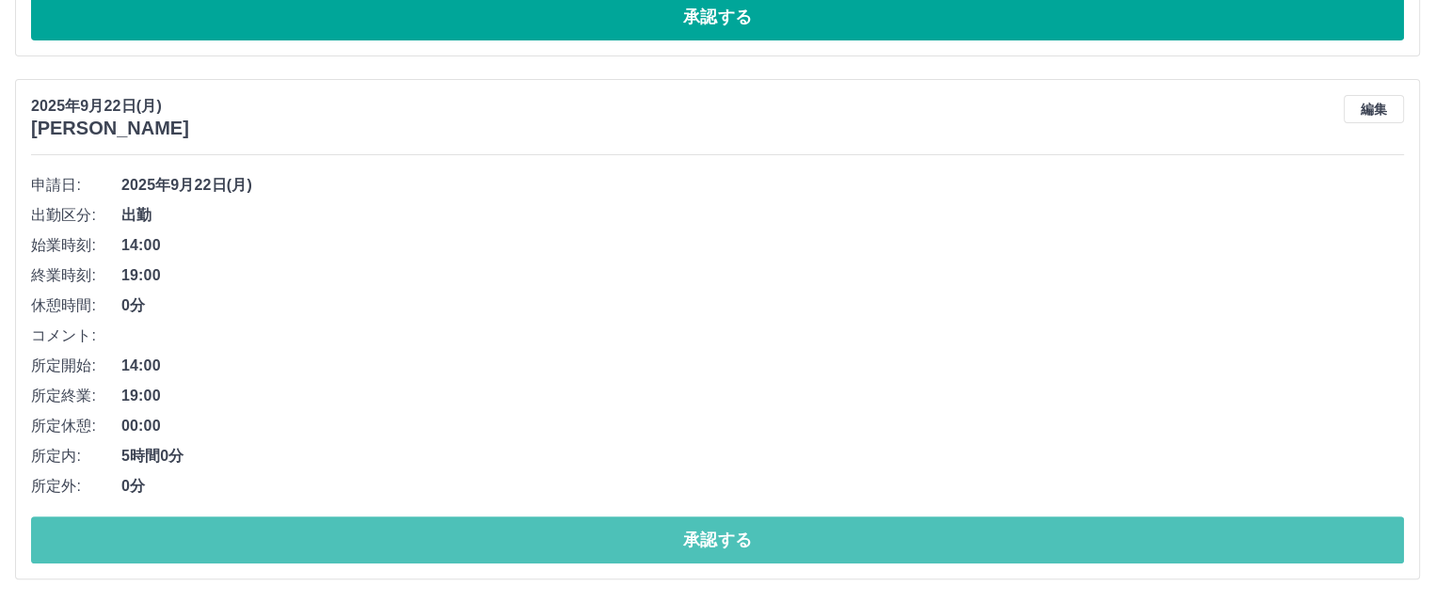
drag, startPoint x: 432, startPoint y: 545, endPoint x: 441, endPoint y: 533, distance: 15.4
click at [436, 541] on button "承認する" at bounding box center [717, 540] width 1373 height 47
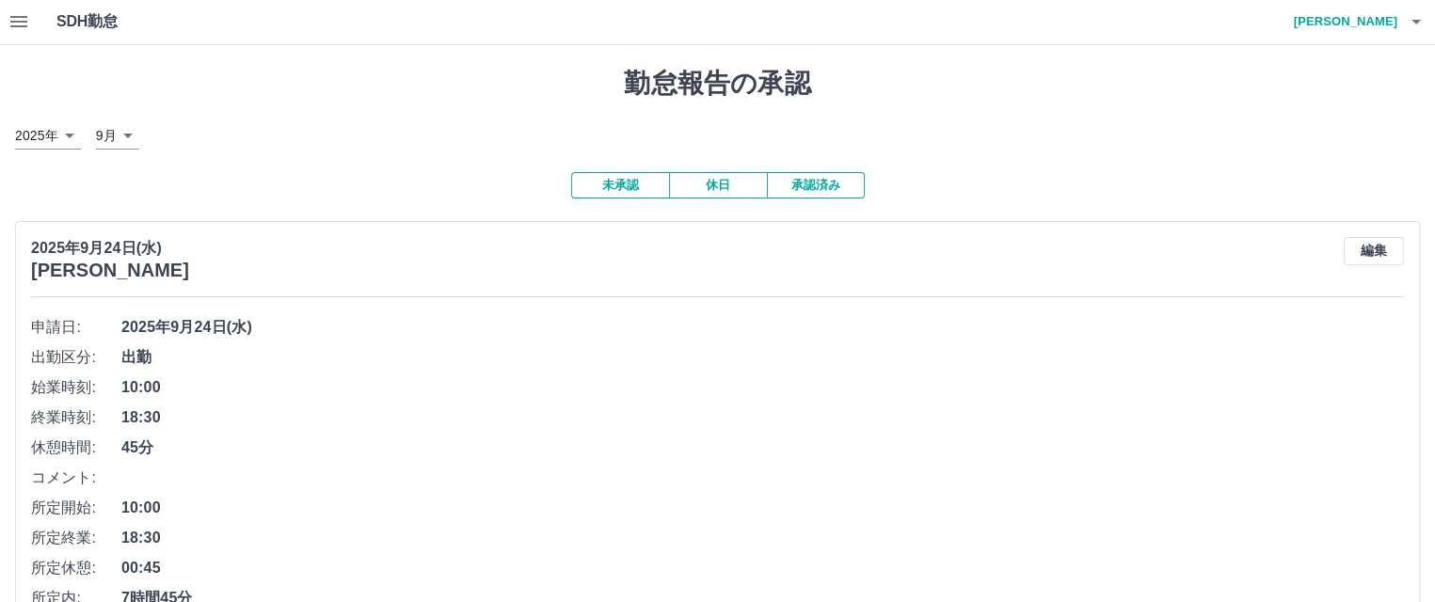
scroll to position [0, 0]
click at [13, 20] on icon "button" at bounding box center [19, 22] width 23 height 23
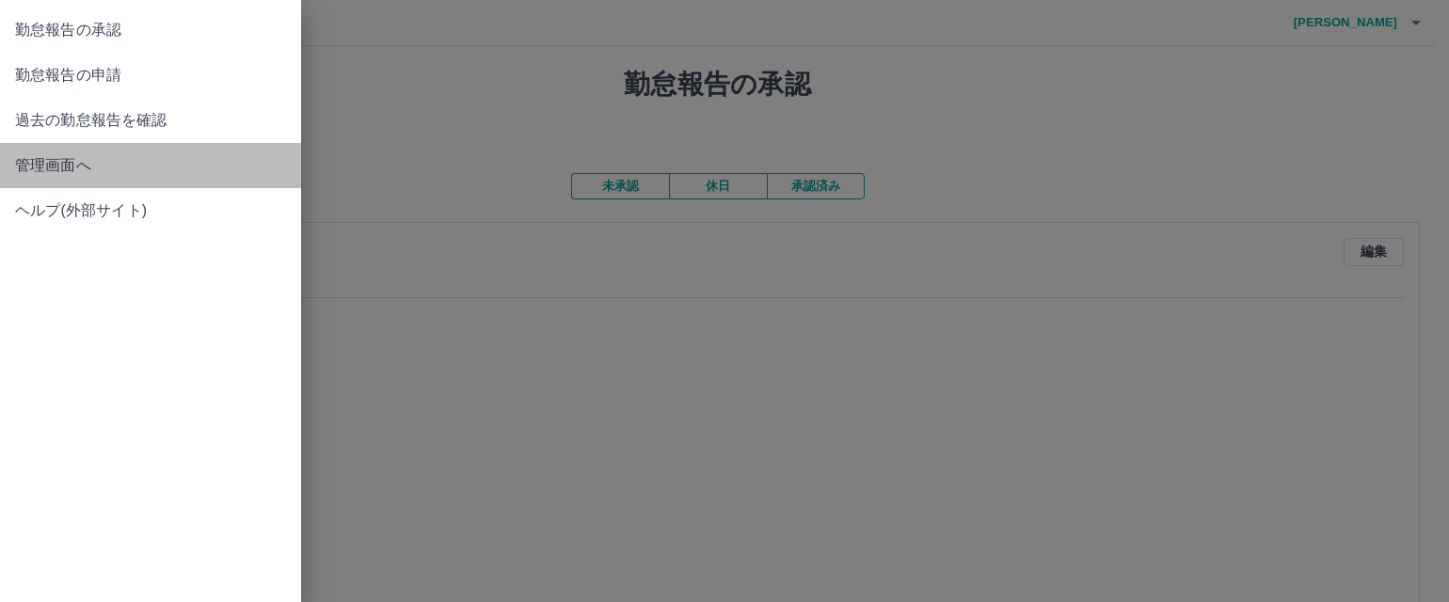
click at [49, 164] on span "管理画面へ" at bounding box center [150, 165] width 271 height 23
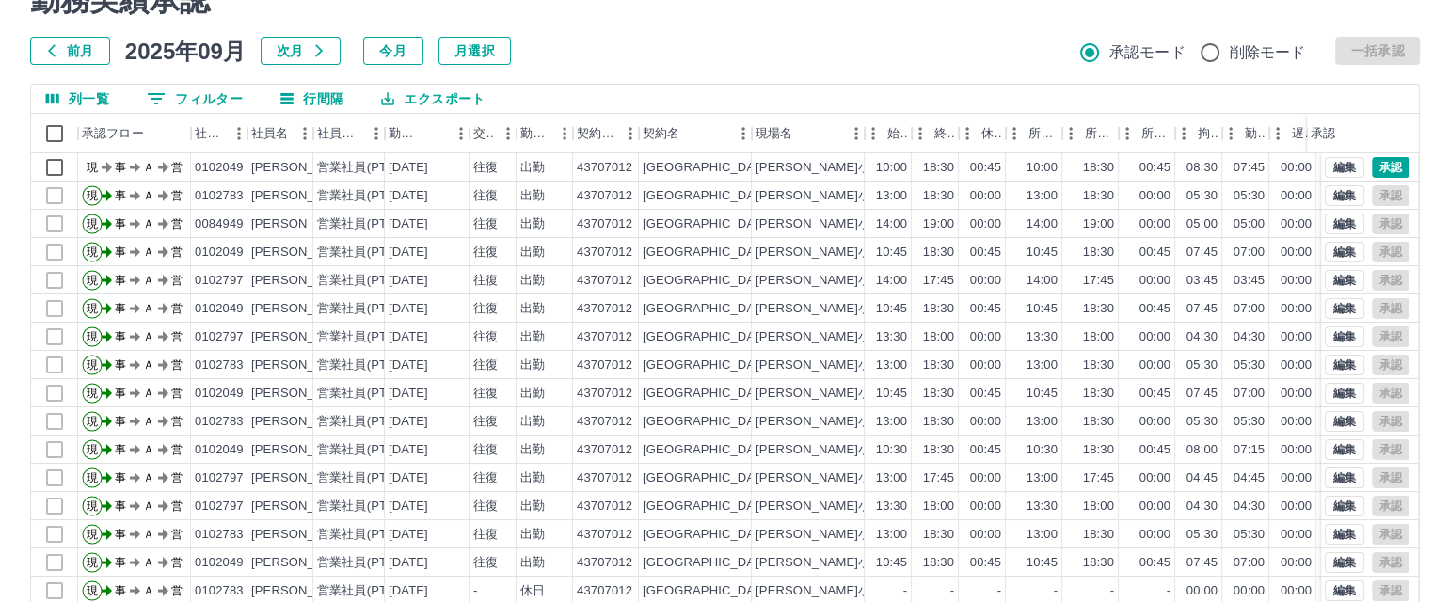
scroll to position [5, 0]
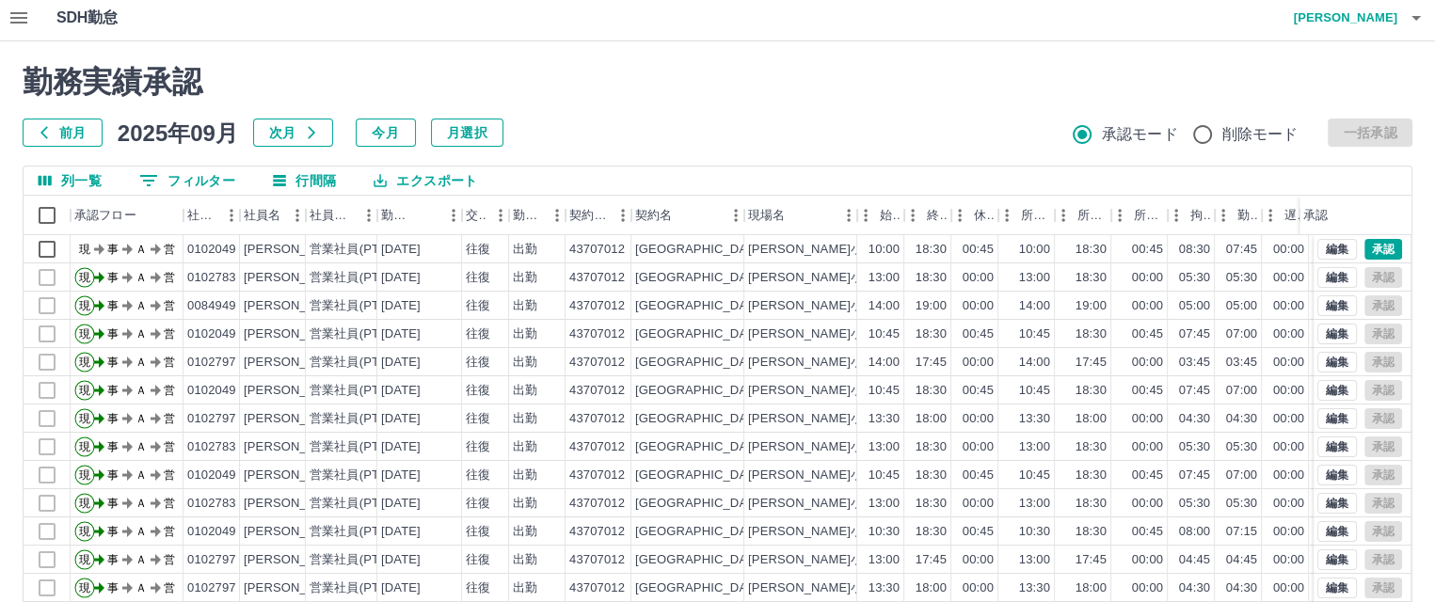
click at [19, 18] on icon "button" at bounding box center [19, 18] width 23 height 23
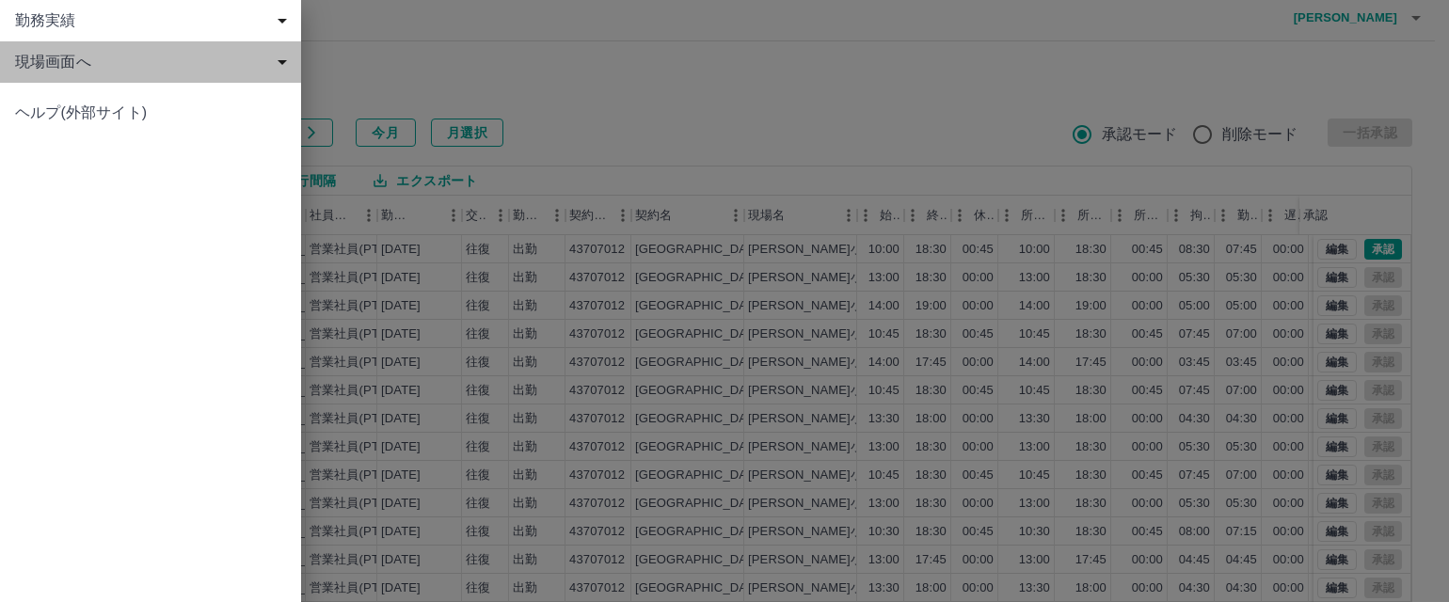
click at [36, 62] on span "現場画面へ" at bounding box center [154, 62] width 279 height 23
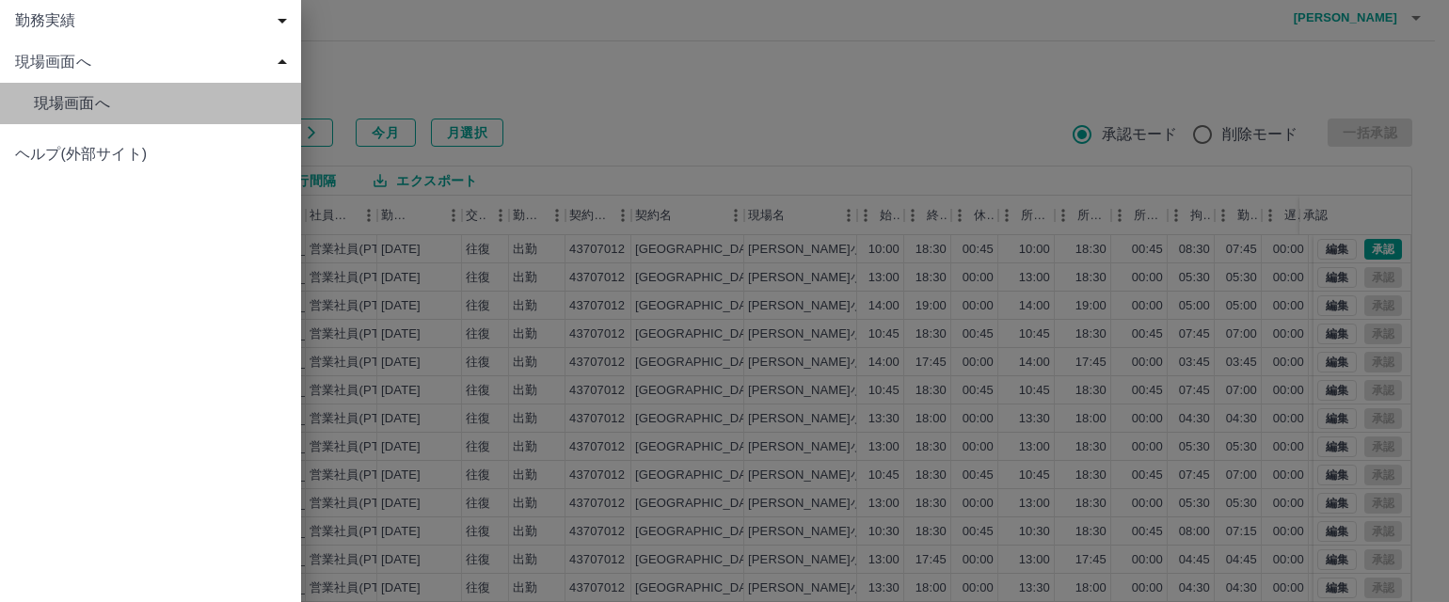
click at [60, 103] on span "現場画面へ" at bounding box center [160, 103] width 252 height 23
